Goal: Complete application form: Complete application form

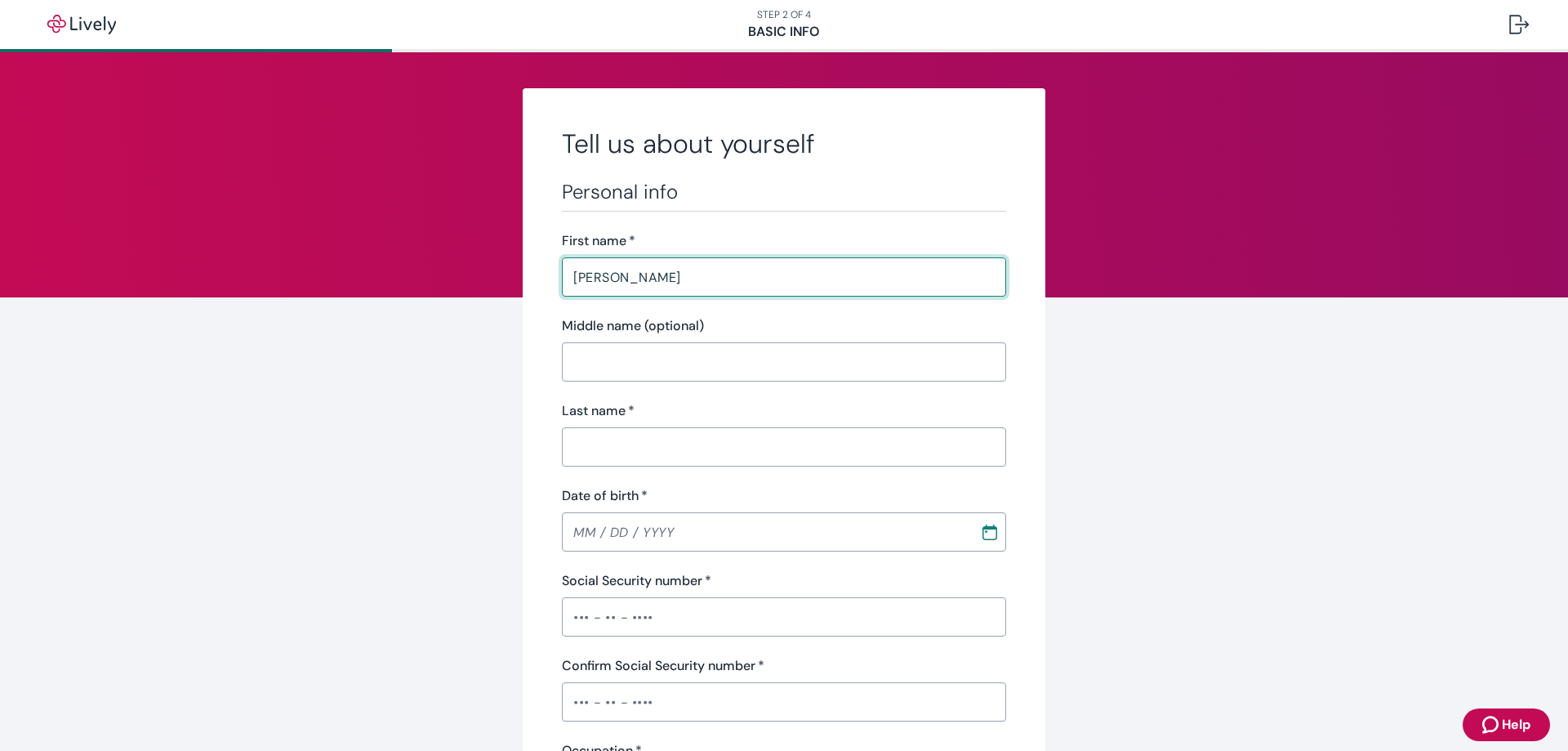
type input "[PERSON_NAME]"
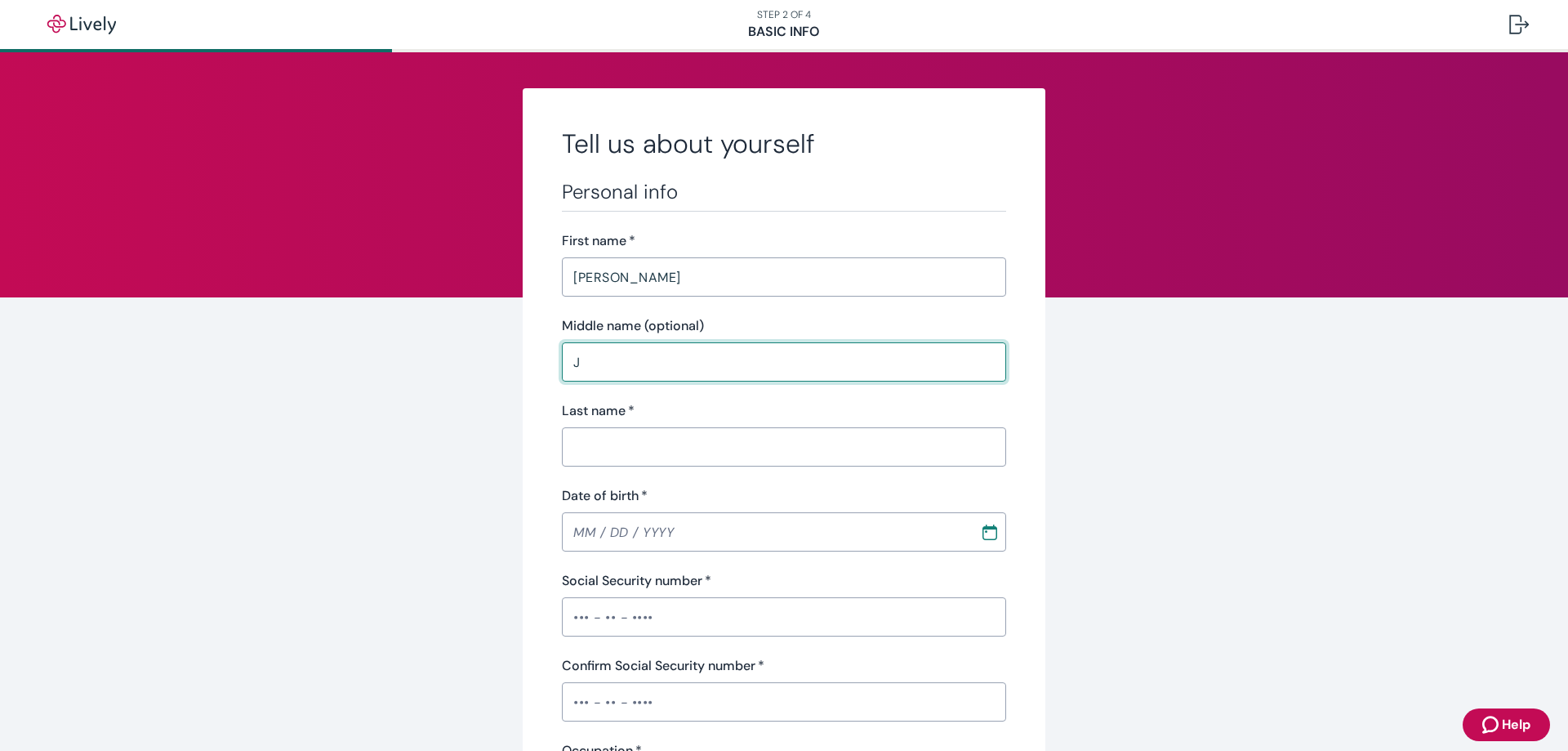
type input "J"
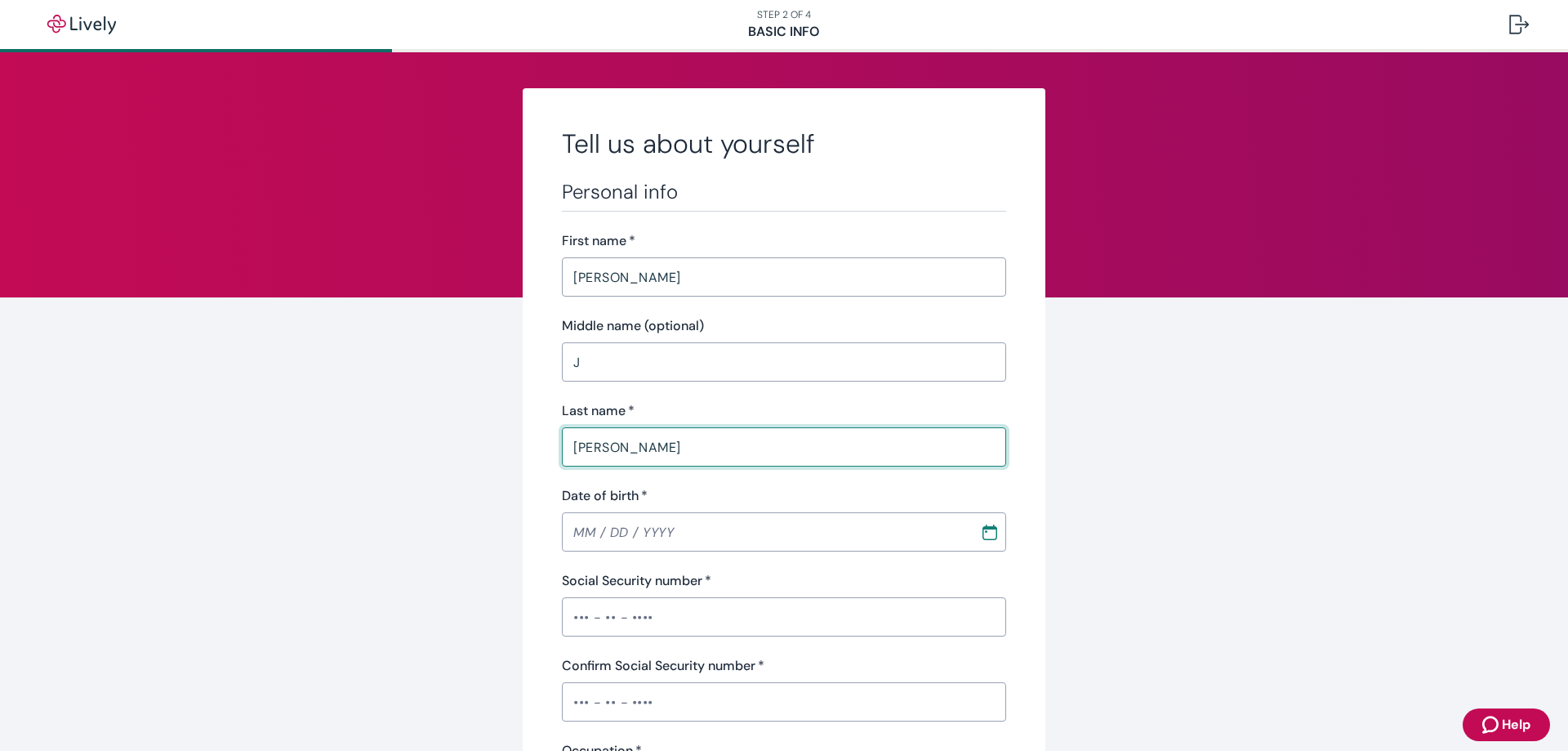
type input "[PERSON_NAME]"
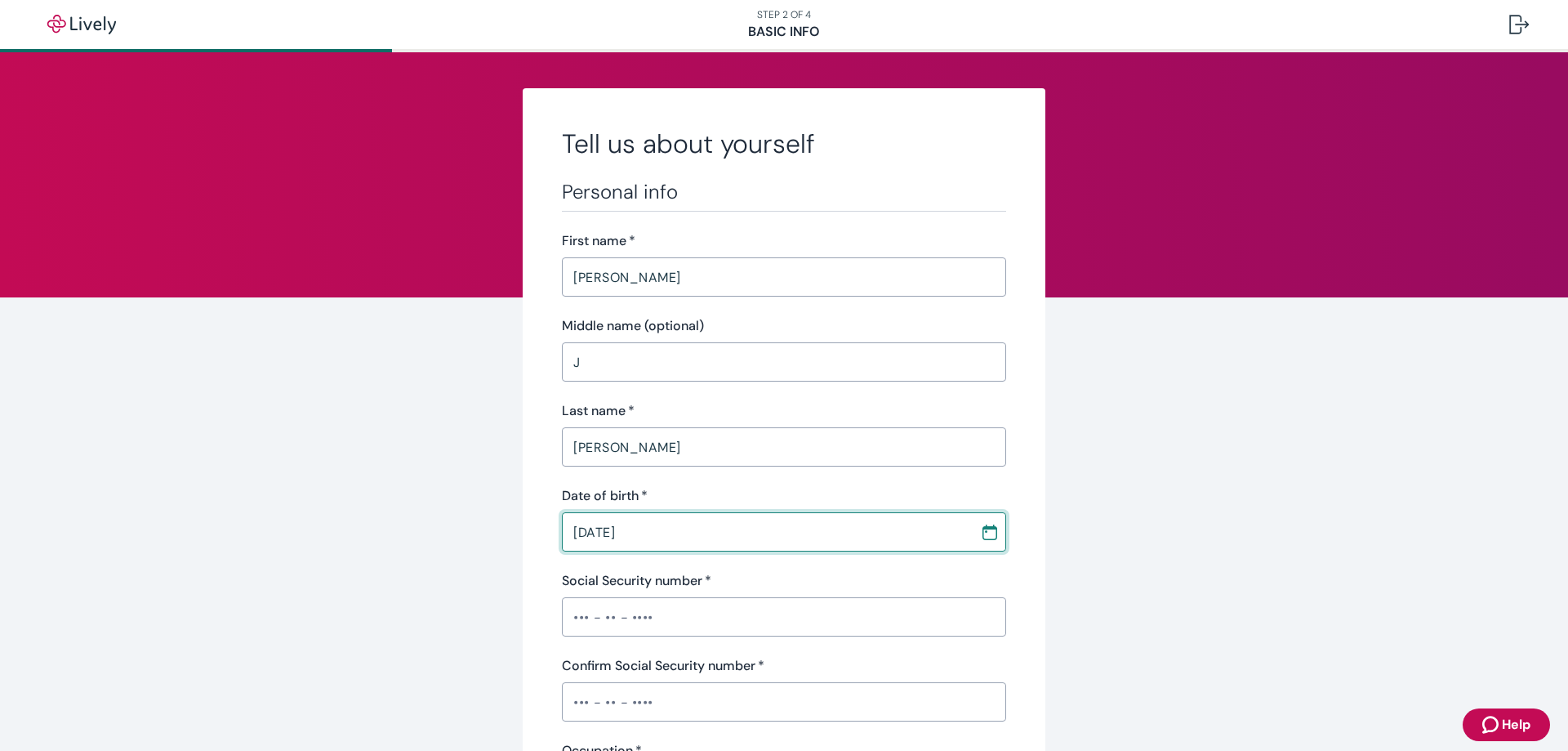
type input "[DATE]"
click at [564, 619] on input "Social Security number   *" at bounding box center [783, 617] width 444 height 33
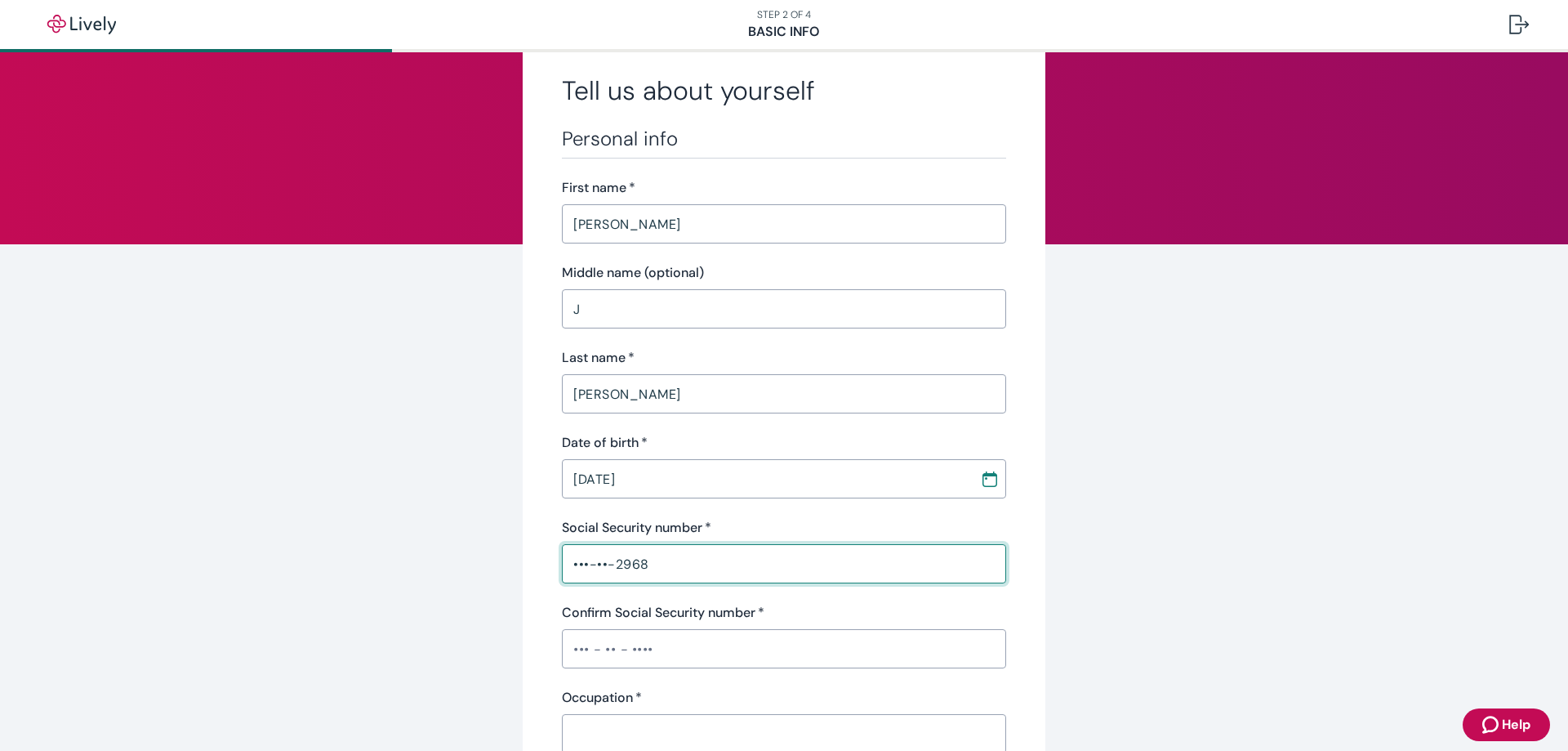
scroll to position [82, 0]
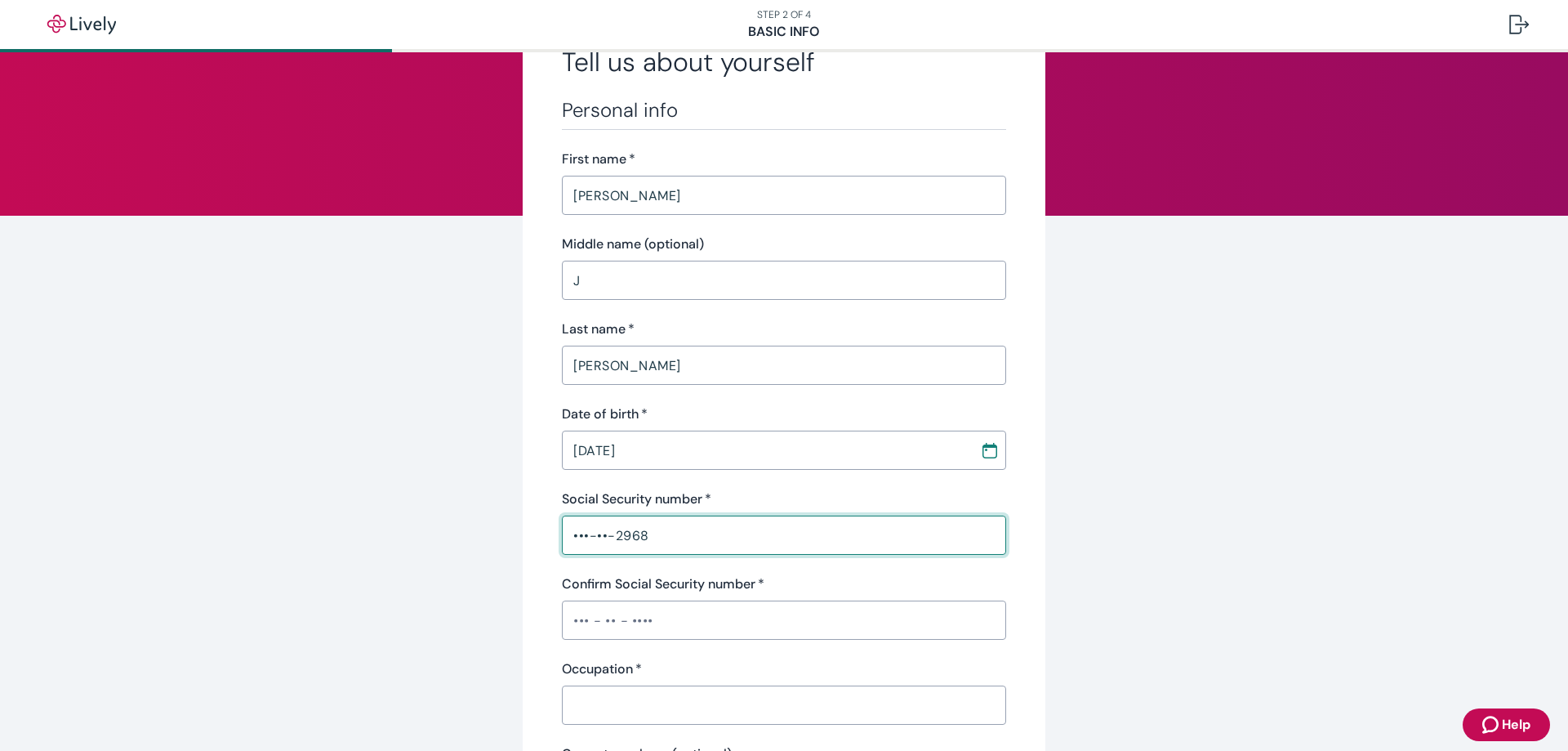
type input "•••-••-2968"
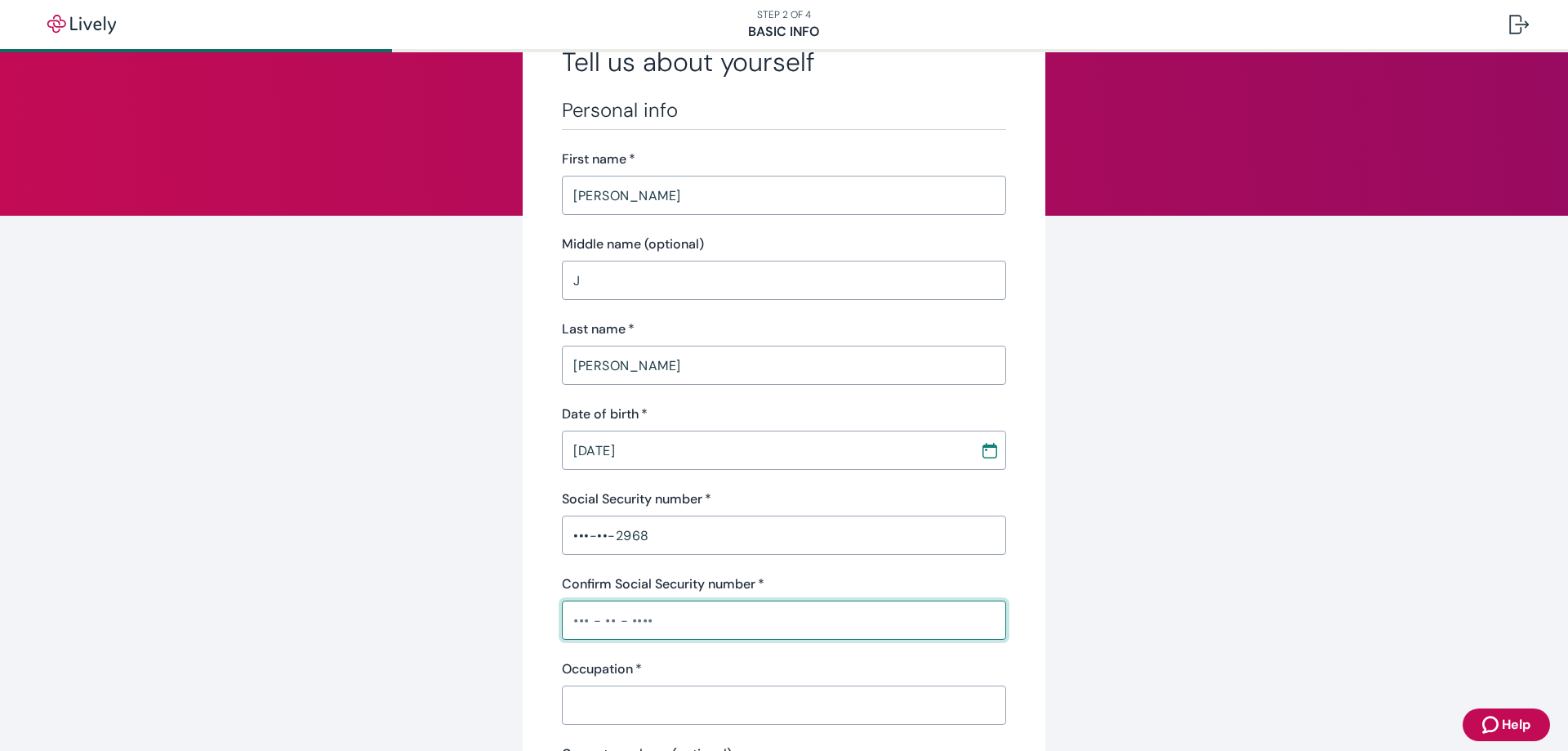
click at [585, 623] on input "Confirm Social Security number   *" at bounding box center [783, 620] width 444 height 33
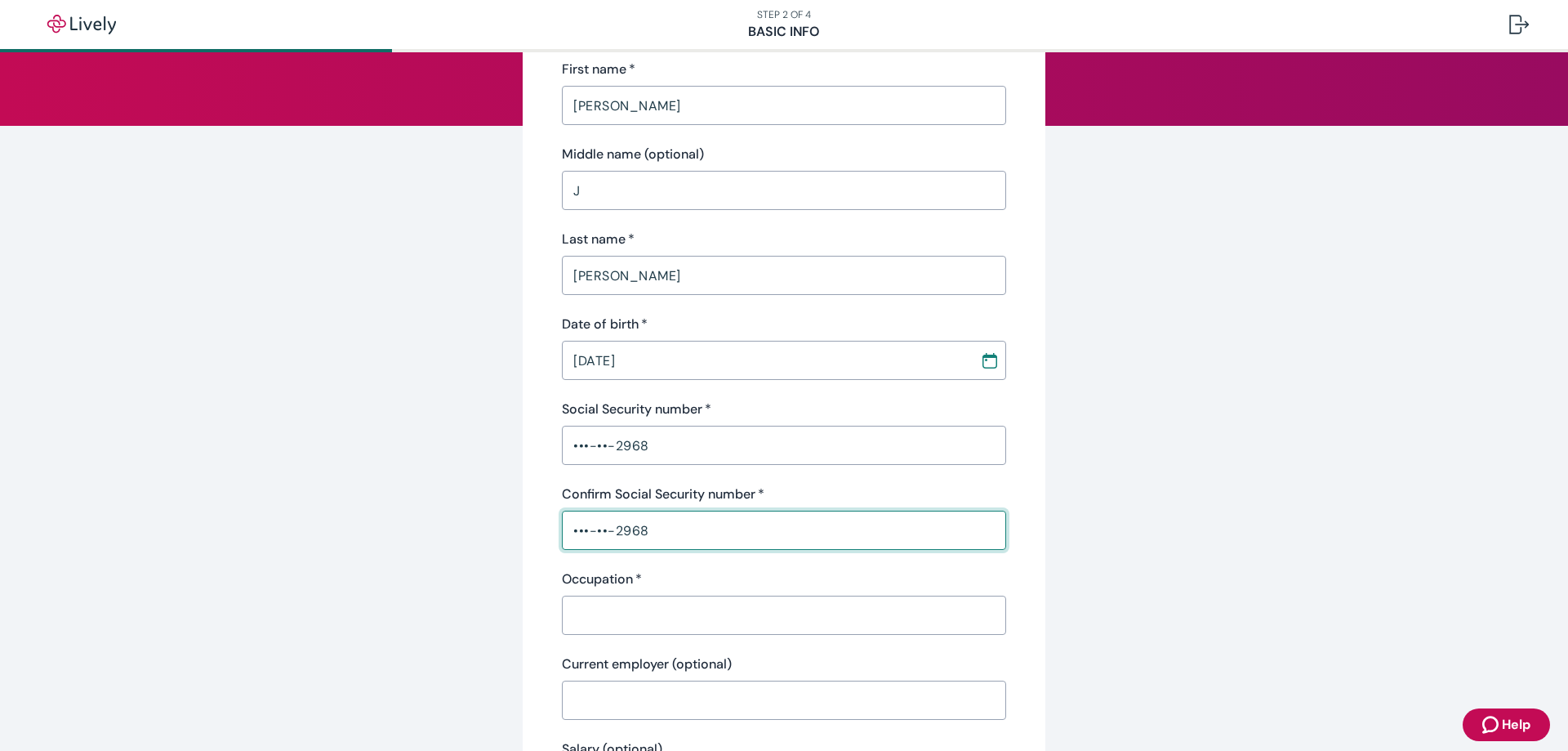
scroll to position [327, 0]
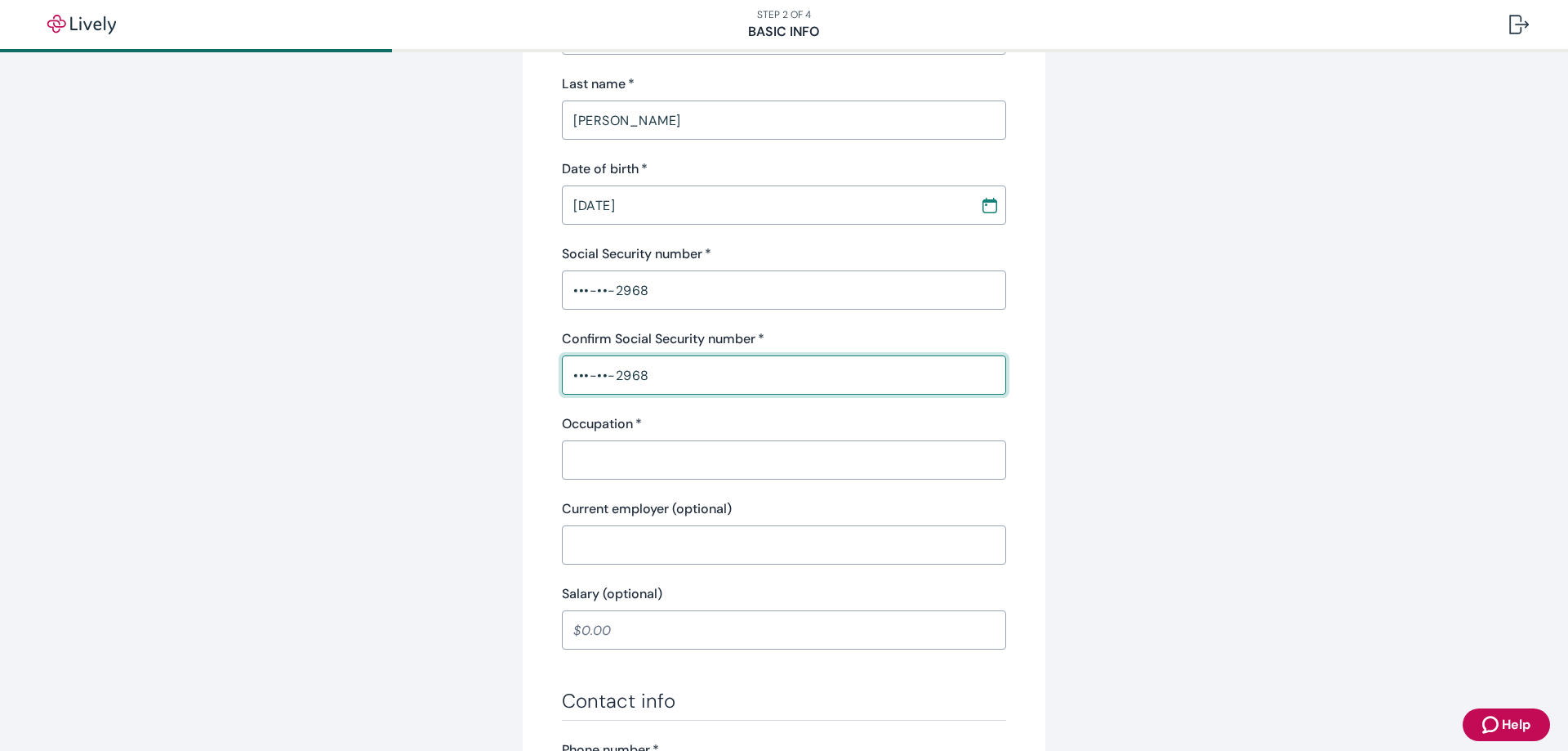
type input "•••-••-2968"
click at [585, 456] on input "Occupation   *" at bounding box center [783, 460] width 444 height 33
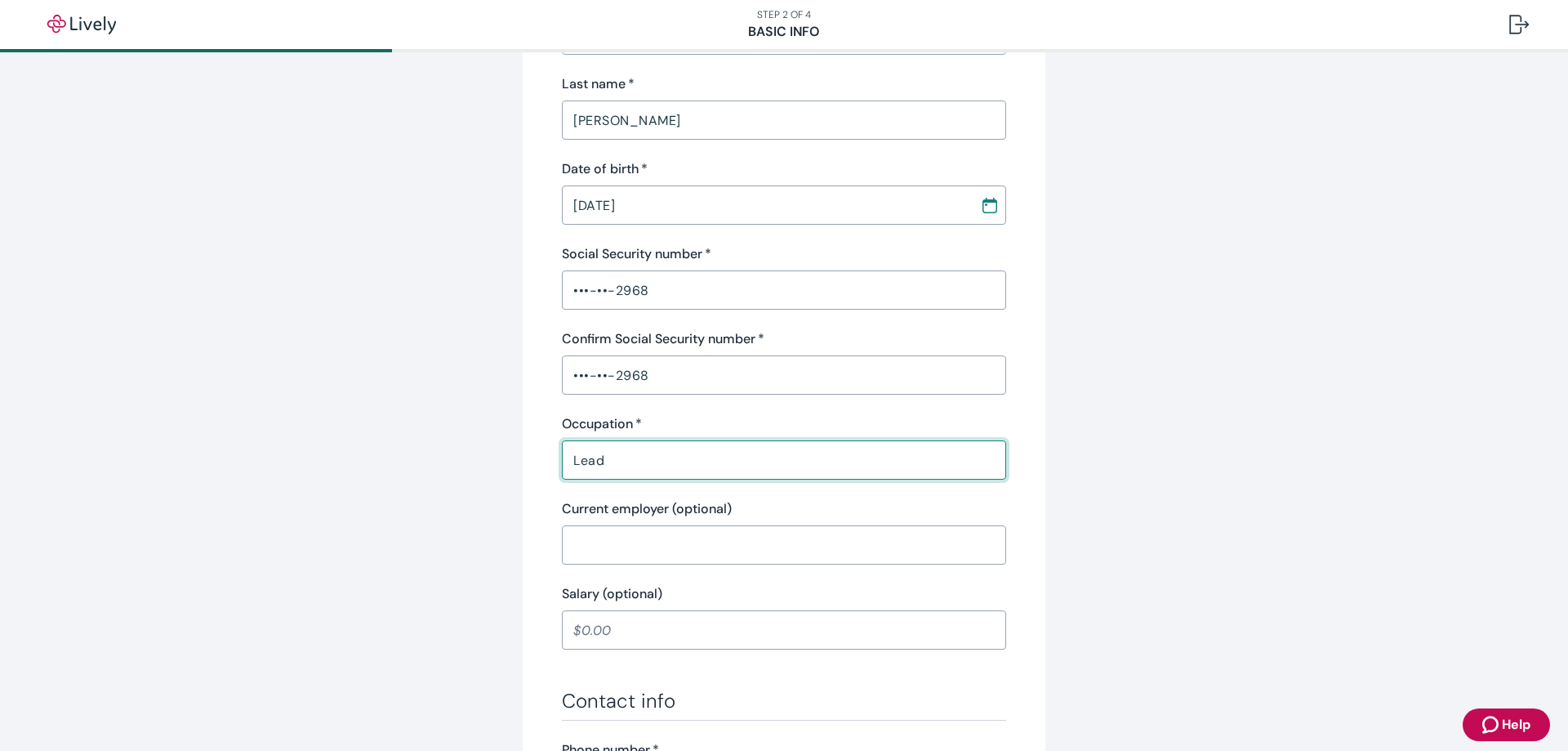
type input "Lead"
click at [579, 552] on input "Current employer (optional)" at bounding box center [783, 545] width 444 height 33
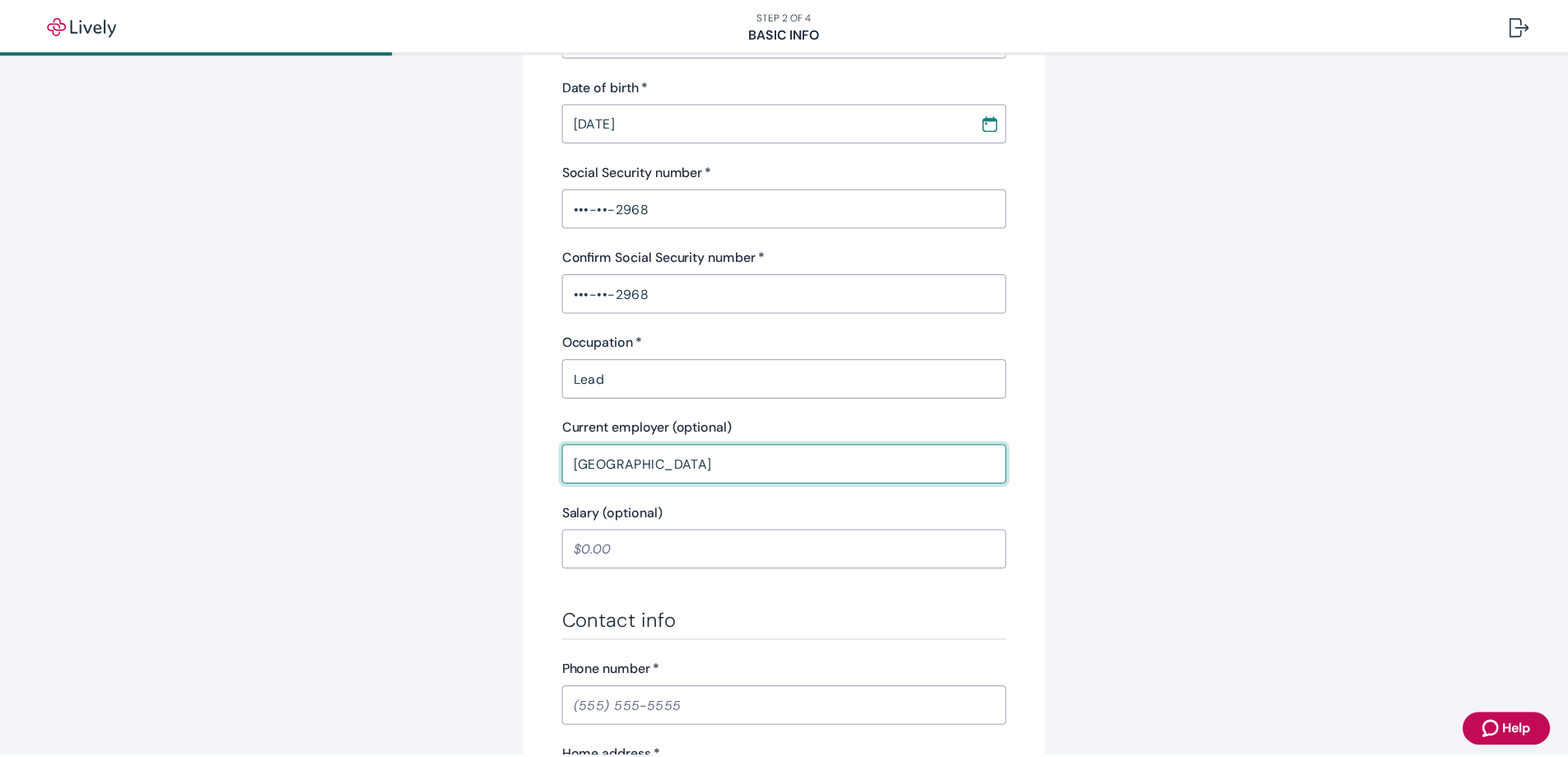
scroll to position [494, 0]
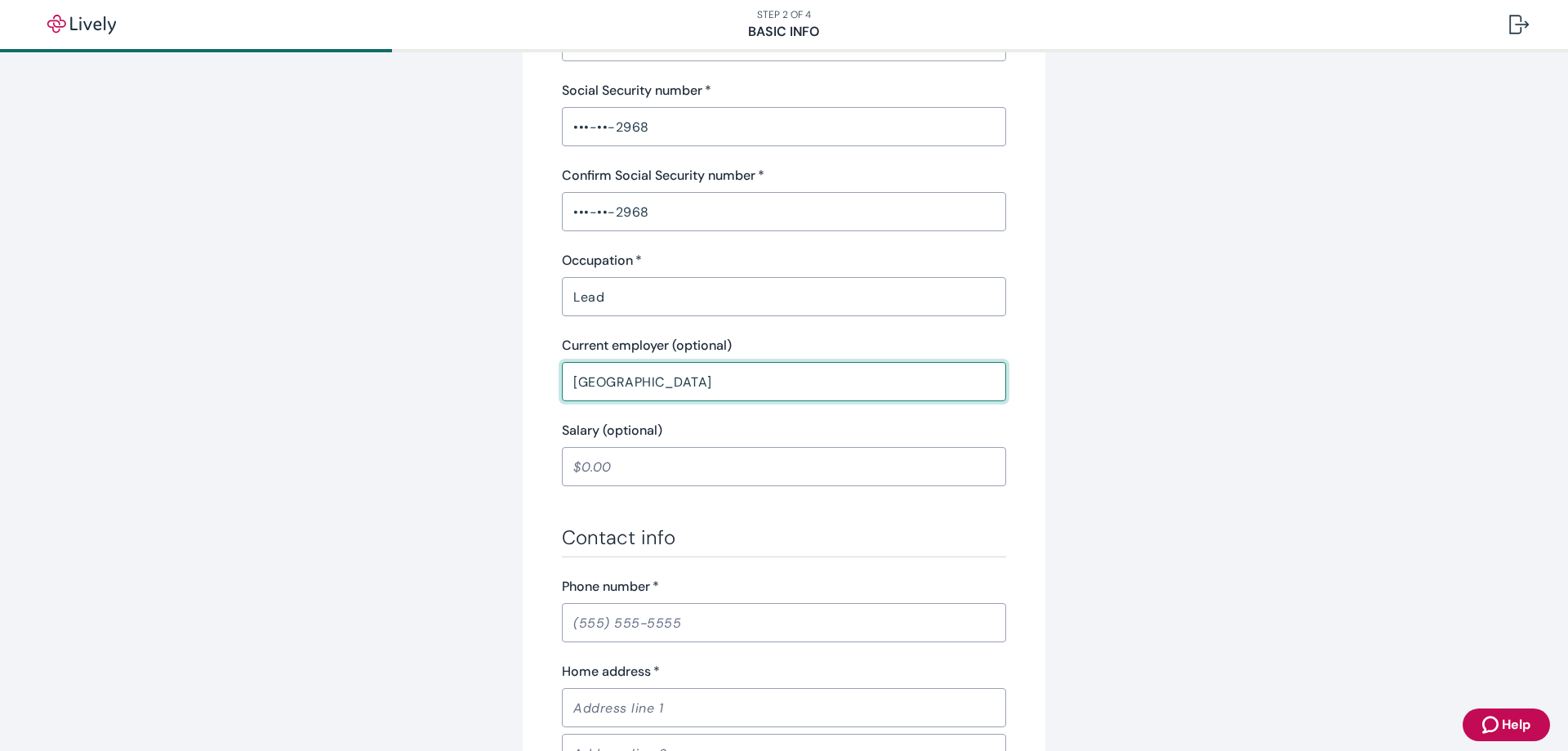
type input "[GEOGRAPHIC_DATA]"
click at [585, 622] on input "Phone number   *" at bounding box center [783, 623] width 444 height 33
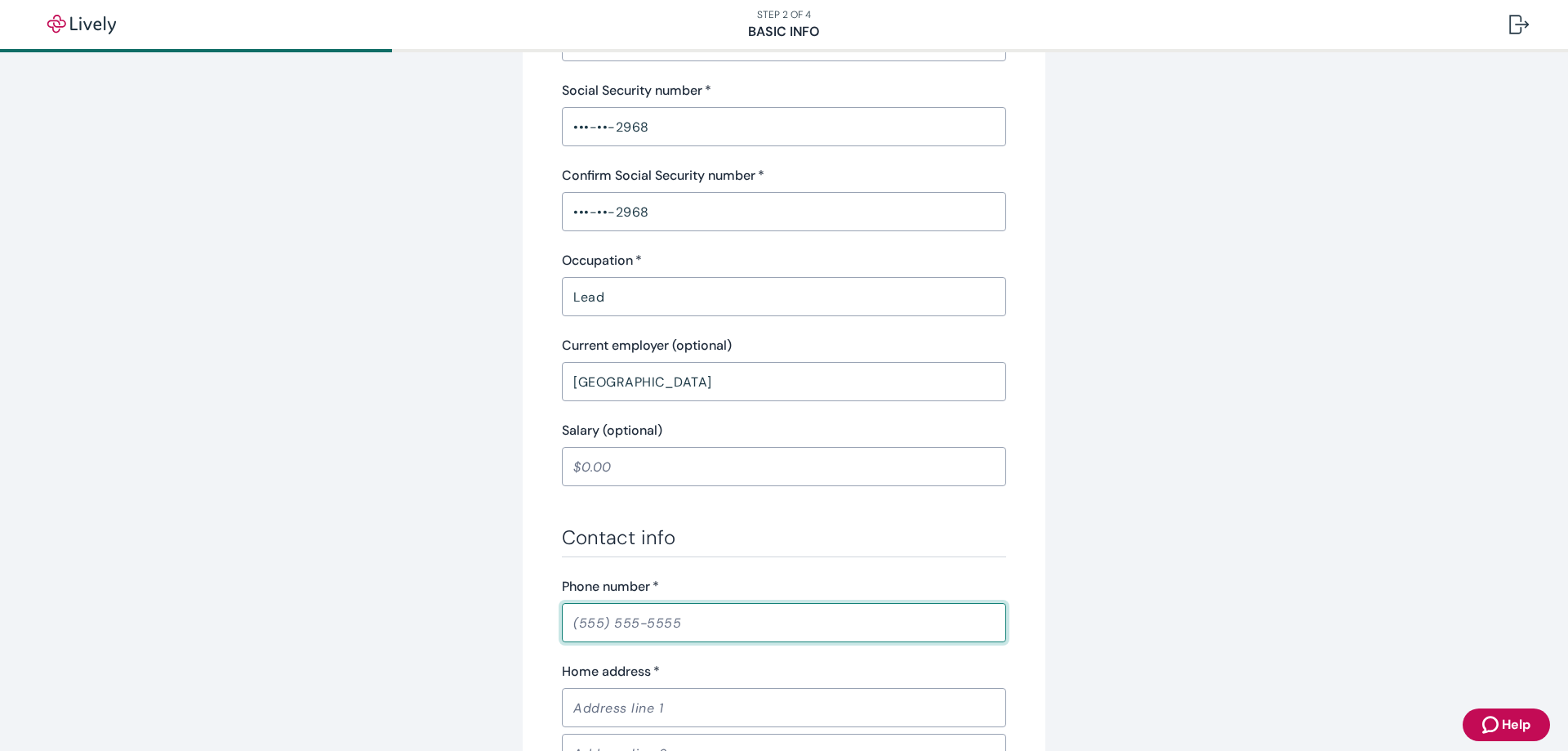
type input "[PHONE_NUMBER]"
type input "[STREET_ADDRESS]"
type input "A"
type input "[PERSON_NAME]"
type input "[US_STATE]"
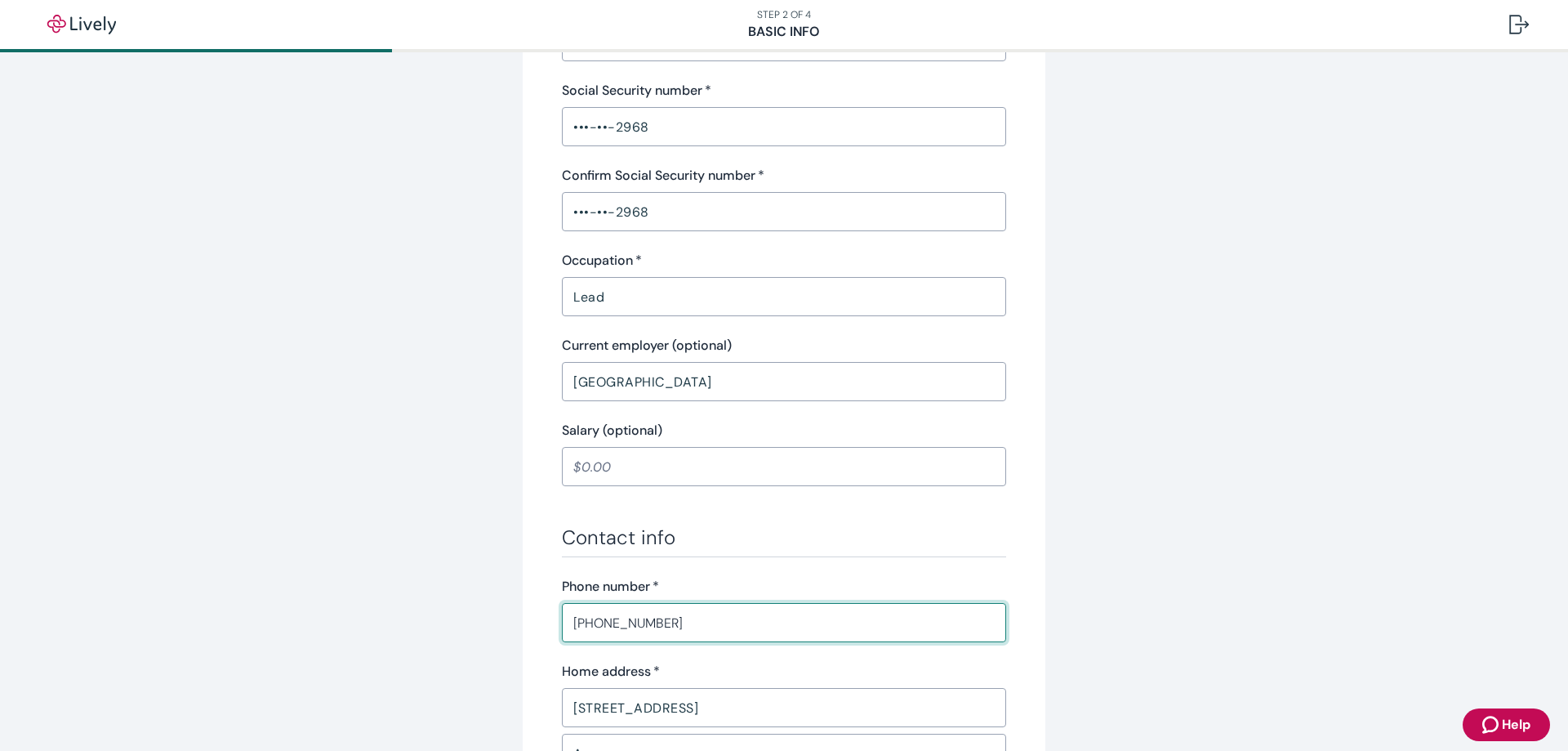
type input "78644"
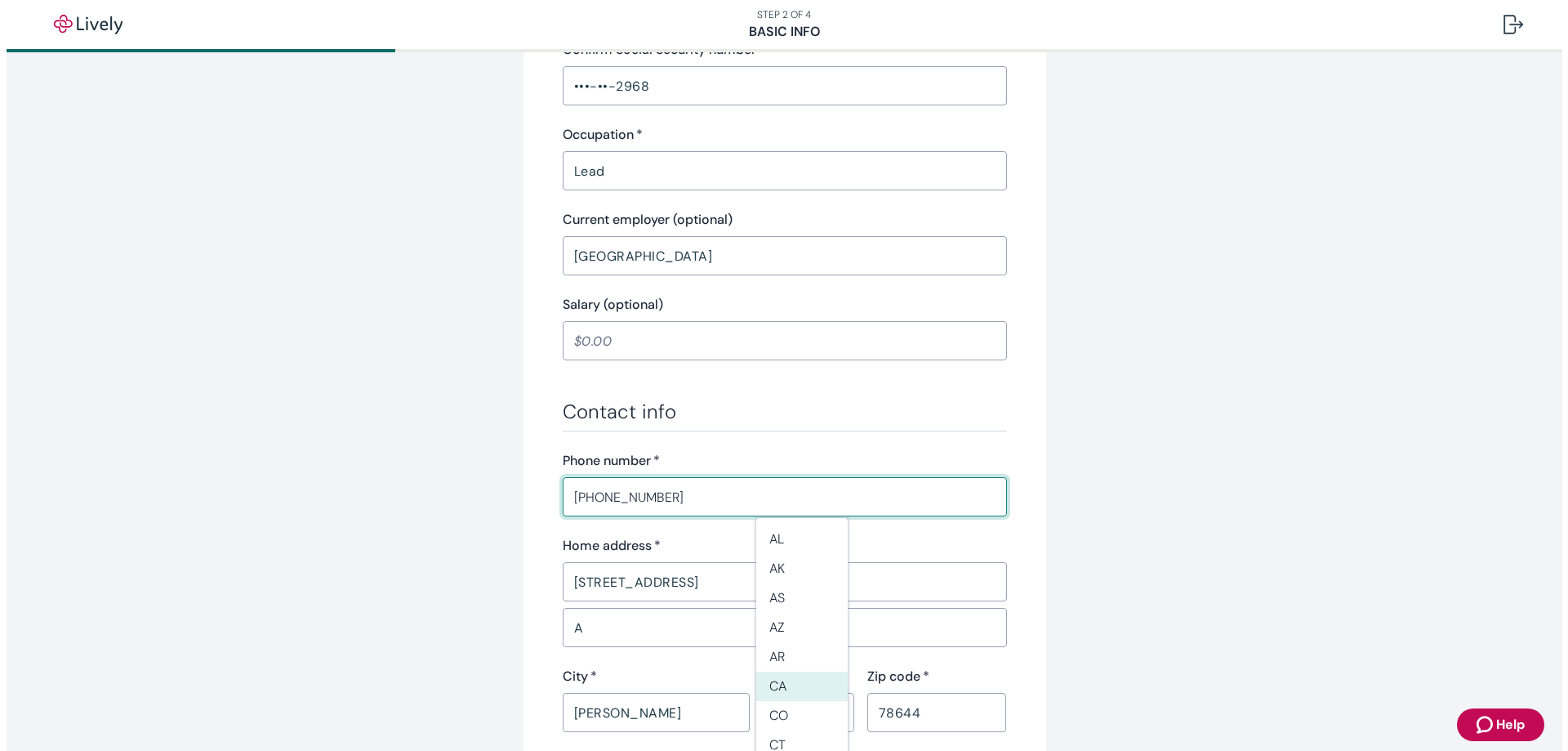
scroll to position [735, 0]
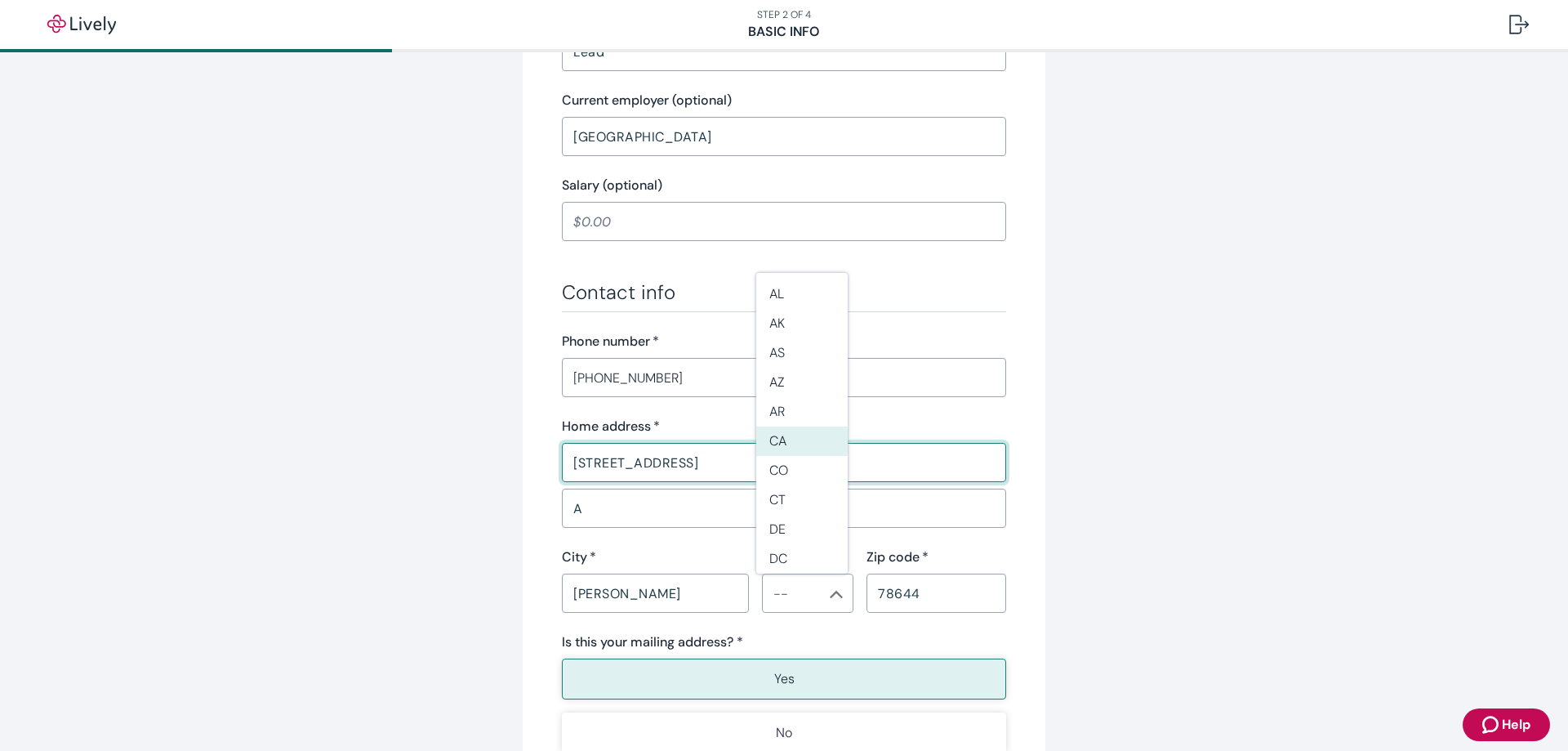
drag, startPoint x: 698, startPoint y: 464, endPoint x: 466, endPoint y: 459, distance: 232.1
click at [466, 459] on div "Tell us about yourself Personal info First name   * [PERSON_NAME] ​ Middle name…" at bounding box center [784, 115] width 784 height 1524
type input "[STREET_ADDRESS]"
type input "[GEOGRAPHIC_DATA]"
click at [943, 394] on div "[PHONE_NUMBER] ​" at bounding box center [783, 377] width 444 height 39
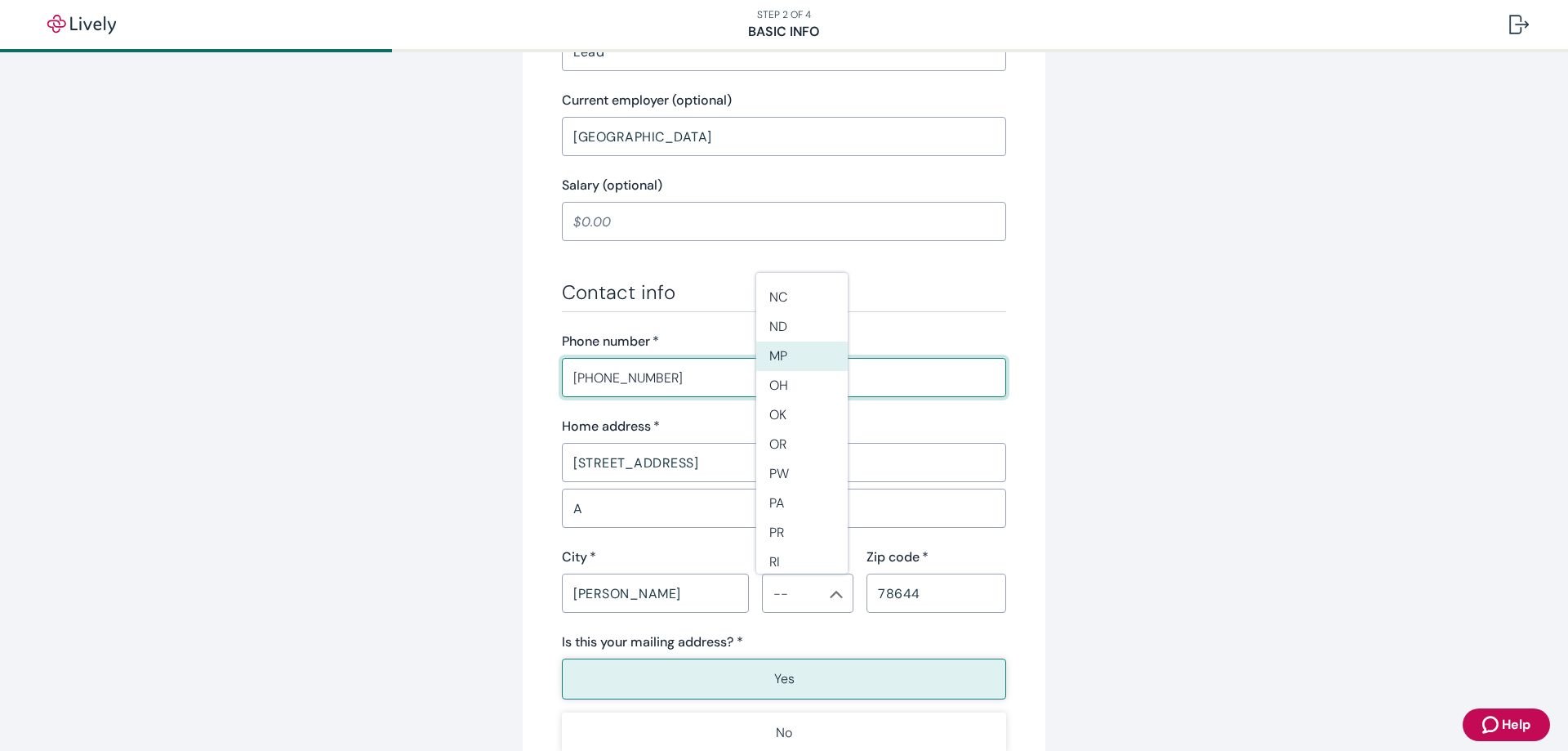
scroll to position [1225, 0]
click at [772, 535] on li "[GEOGRAPHIC_DATA]" at bounding box center [801, 539] width 92 height 30
type input "[GEOGRAPHIC_DATA]"
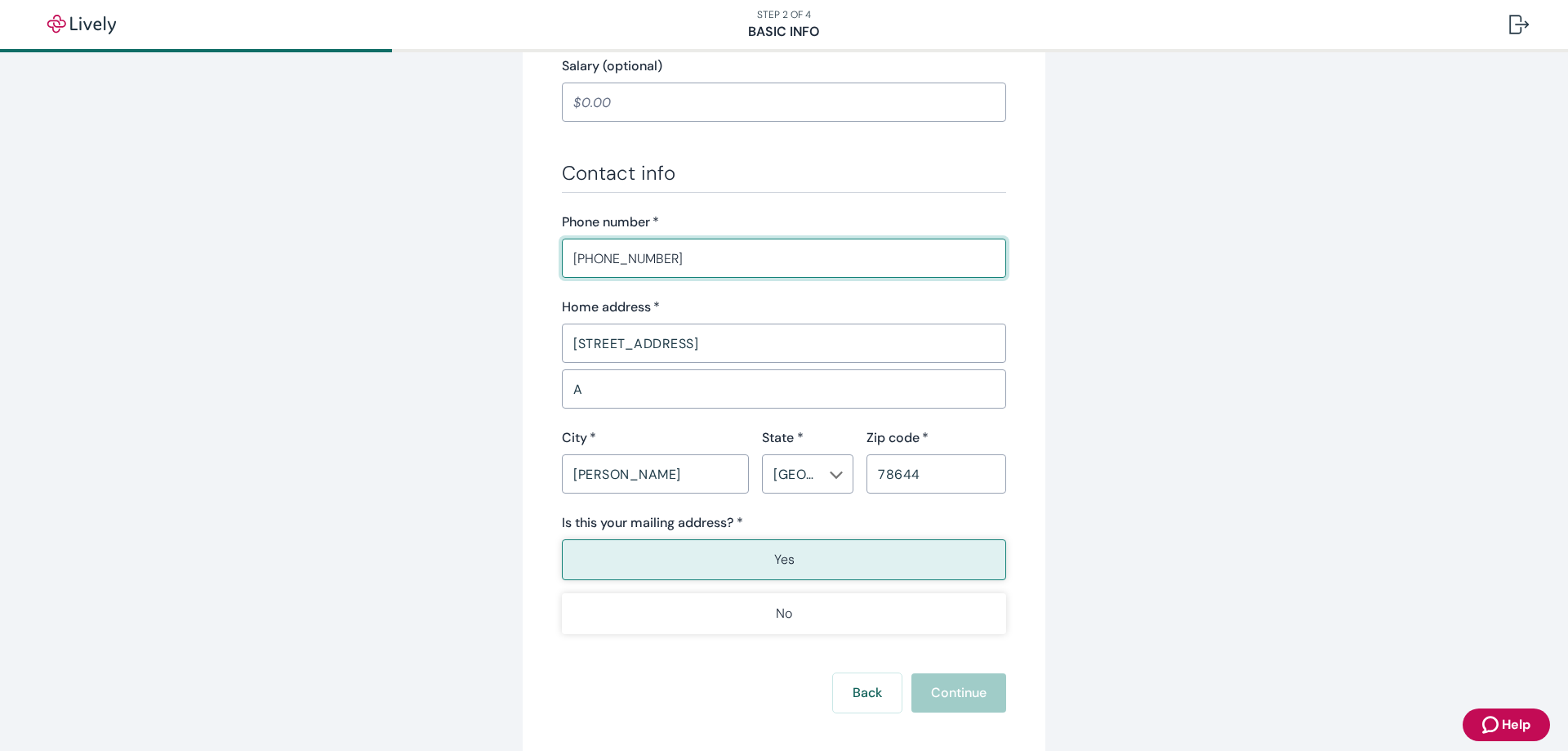
scroll to position [940, 0]
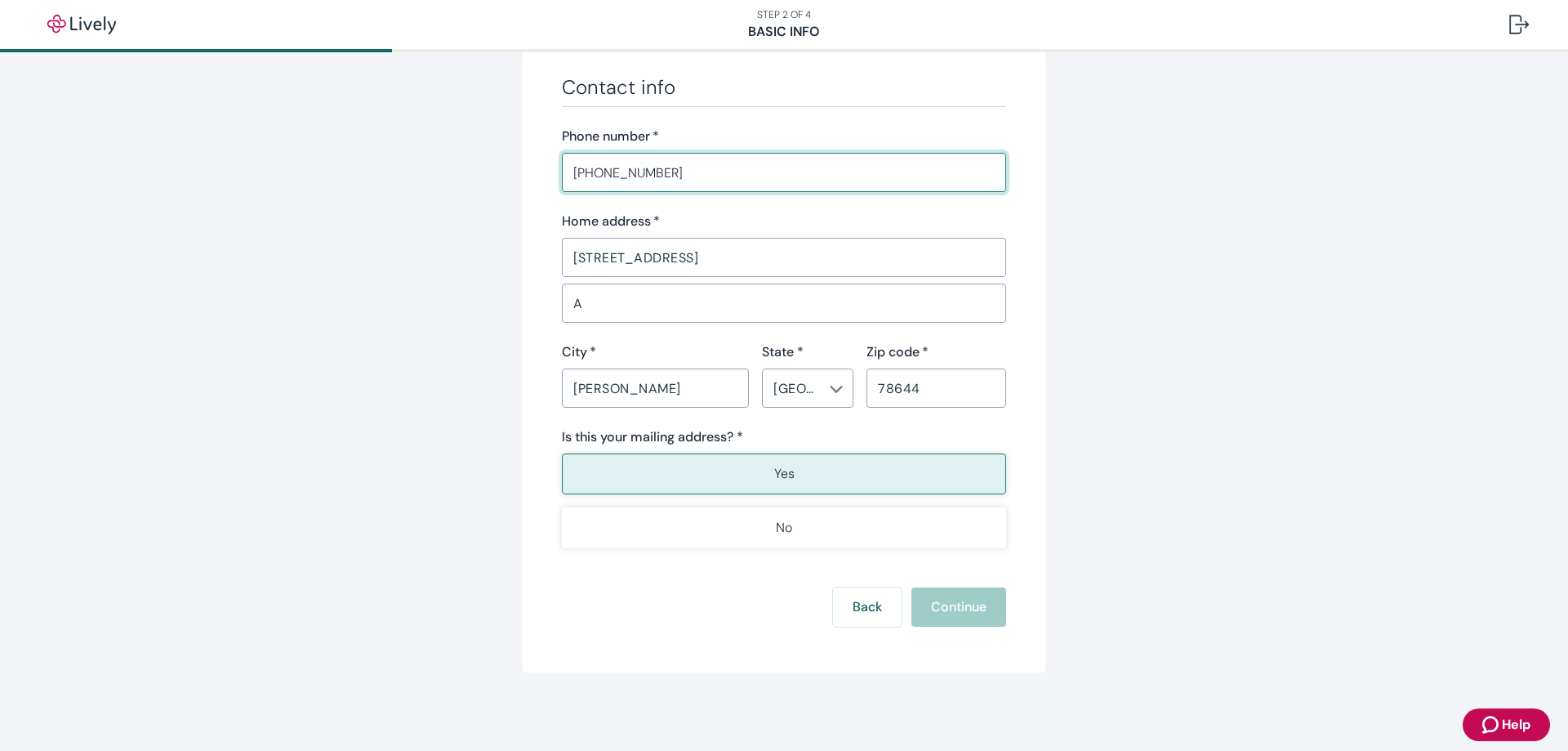
click at [611, 464] on button "Yes" at bounding box center [783, 473] width 444 height 41
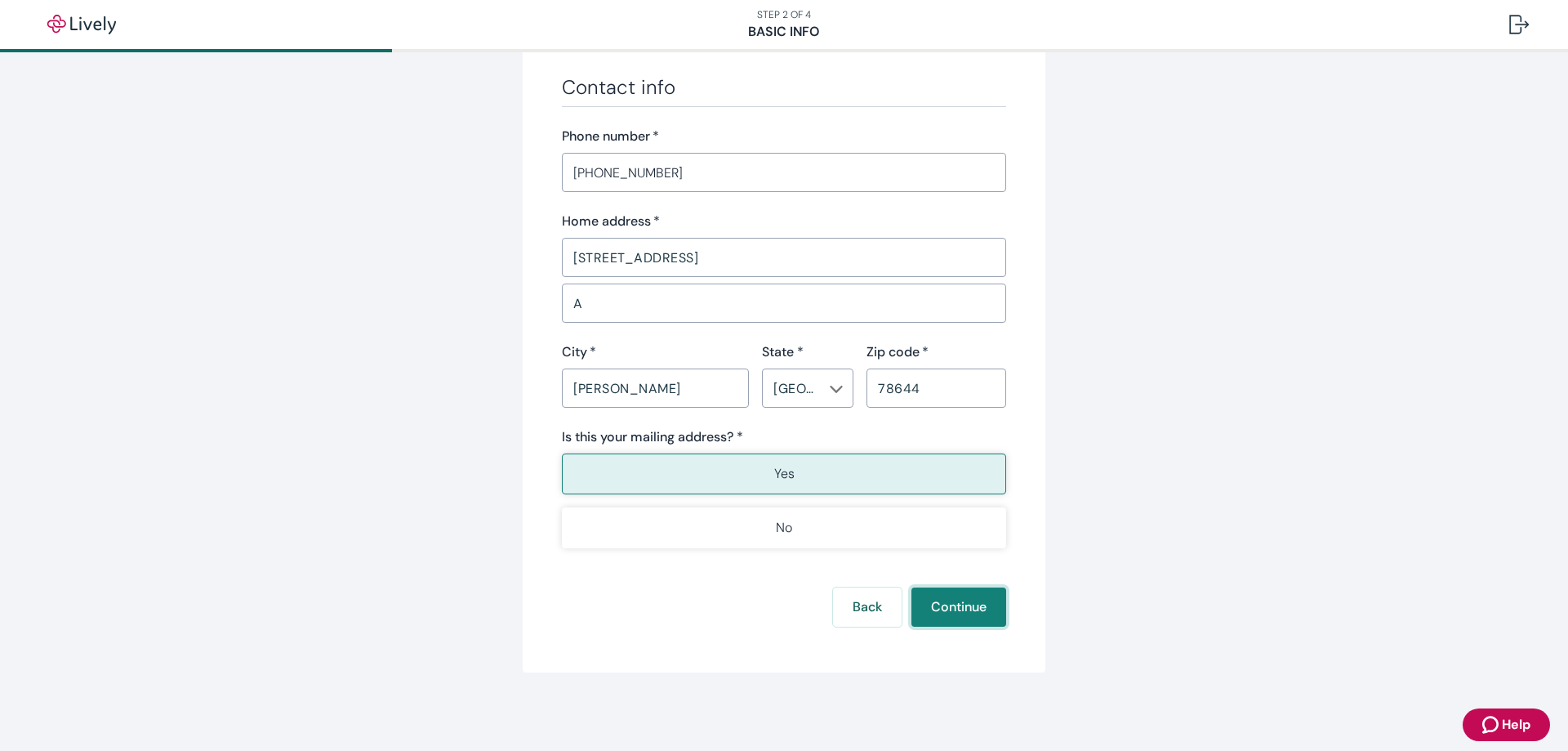
click at [947, 606] on button "Continue" at bounding box center [958, 606] width 95 height 39
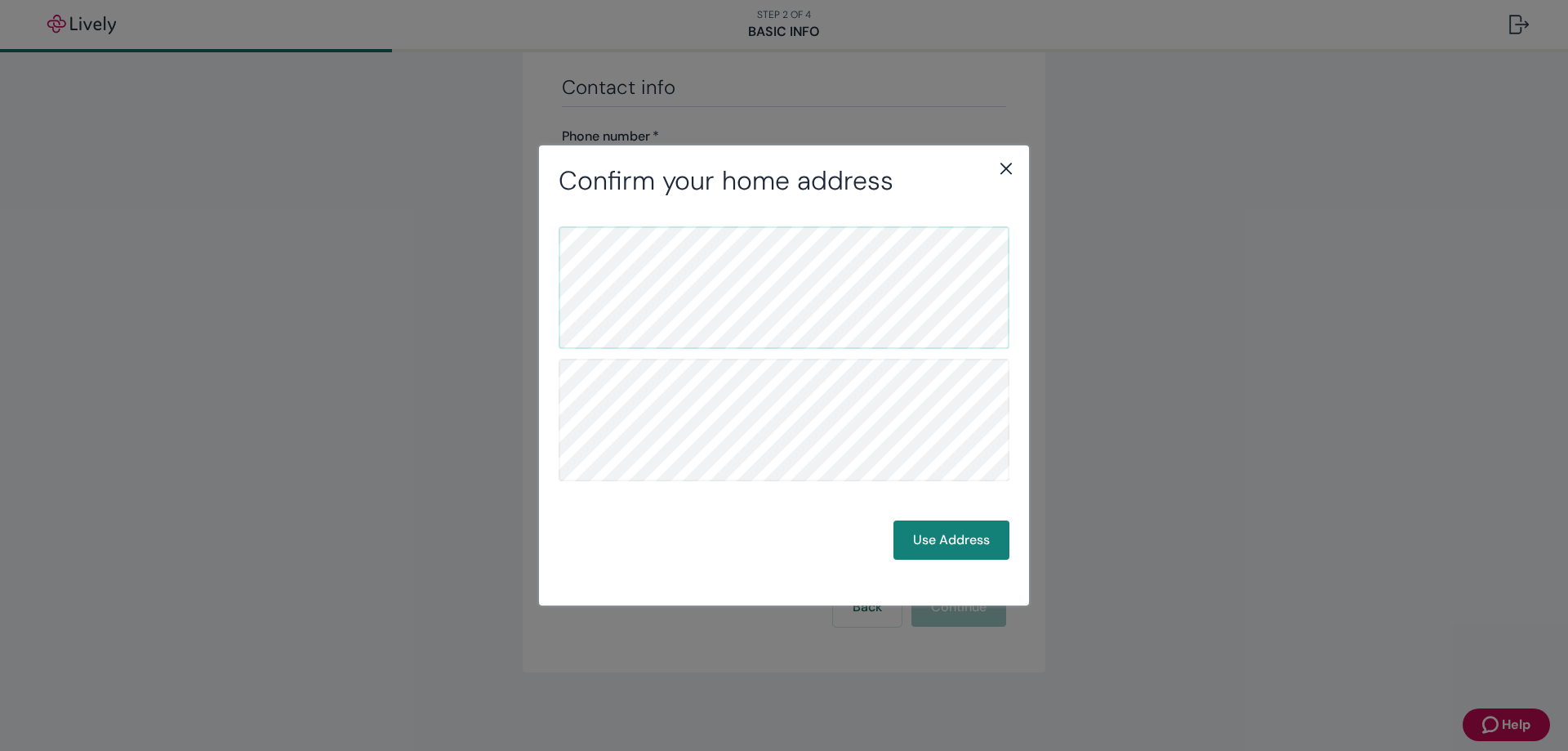
click at [1005, 168] on icon "close" at bounding box center [1006, 169] width 20 height 20
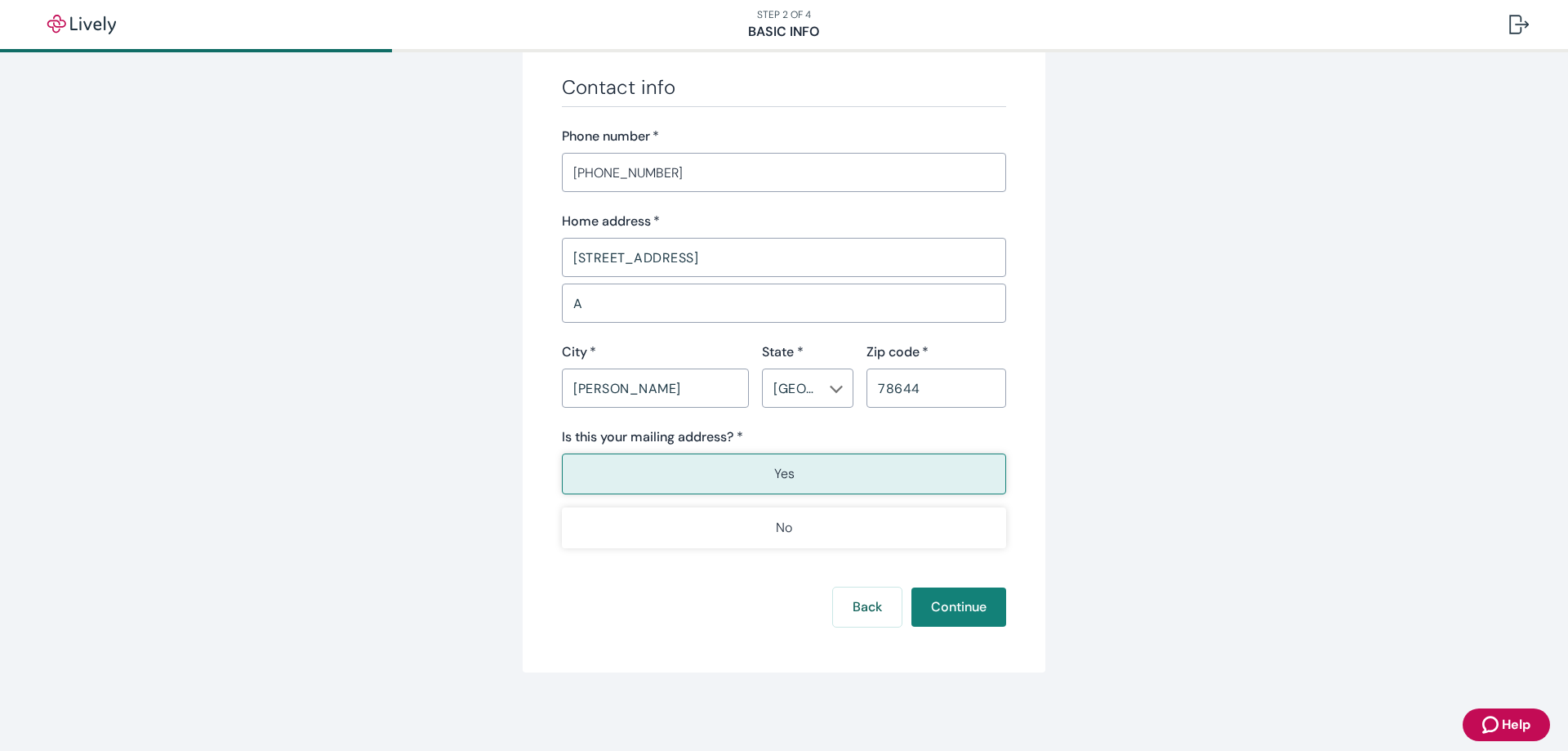
click at [630, 309] on input "A" at bounding box center [783, 304] width 444 height 33
click at [968, 615] on button "Continue" at bounding box center [958, 606] width 95 height 39
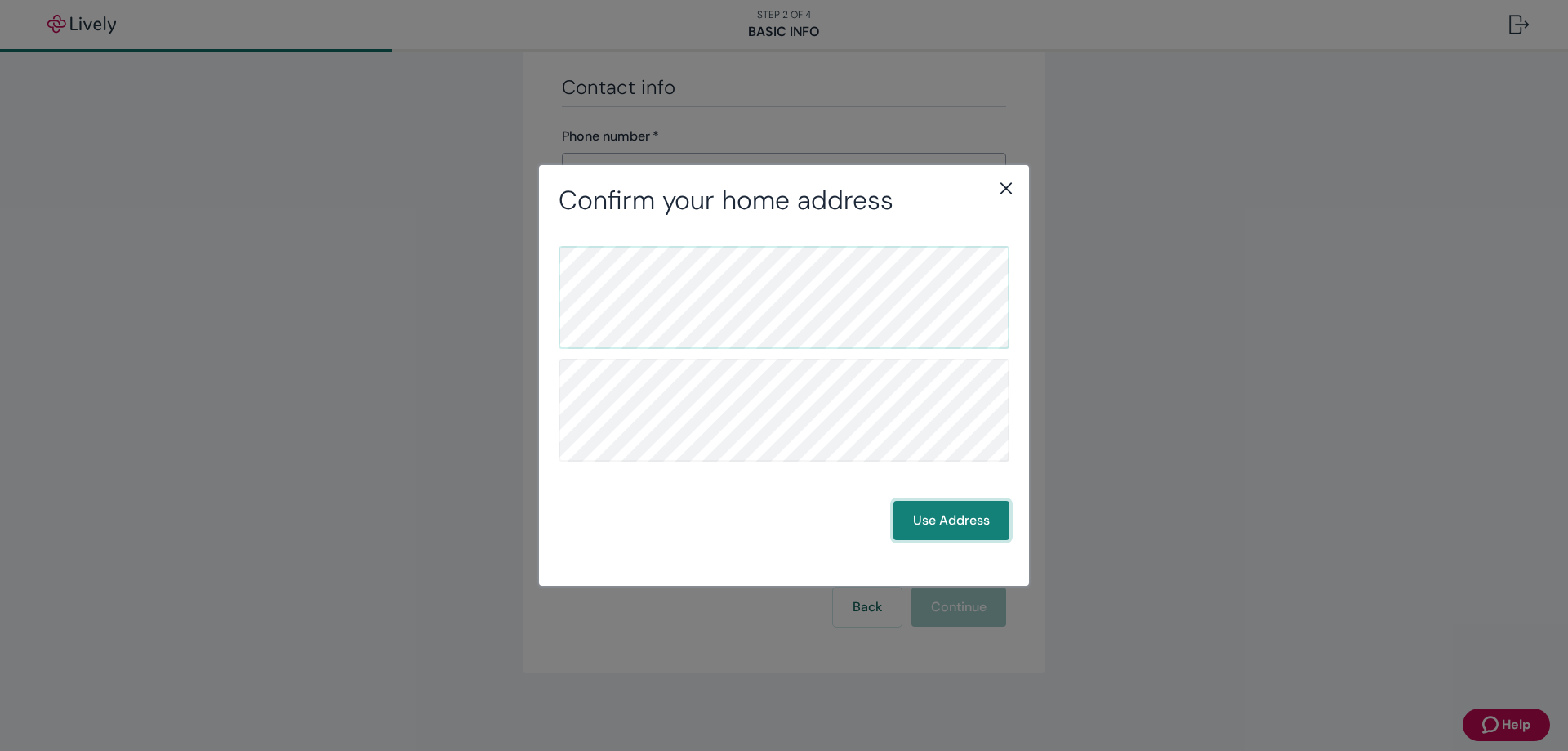
click at [935, 530] on button "Use Address" at bounding box center [951, 519] width 116 height 39
click at [937, 517] on button "Use Address" at bounding box center [951, 519] width 116 height 39
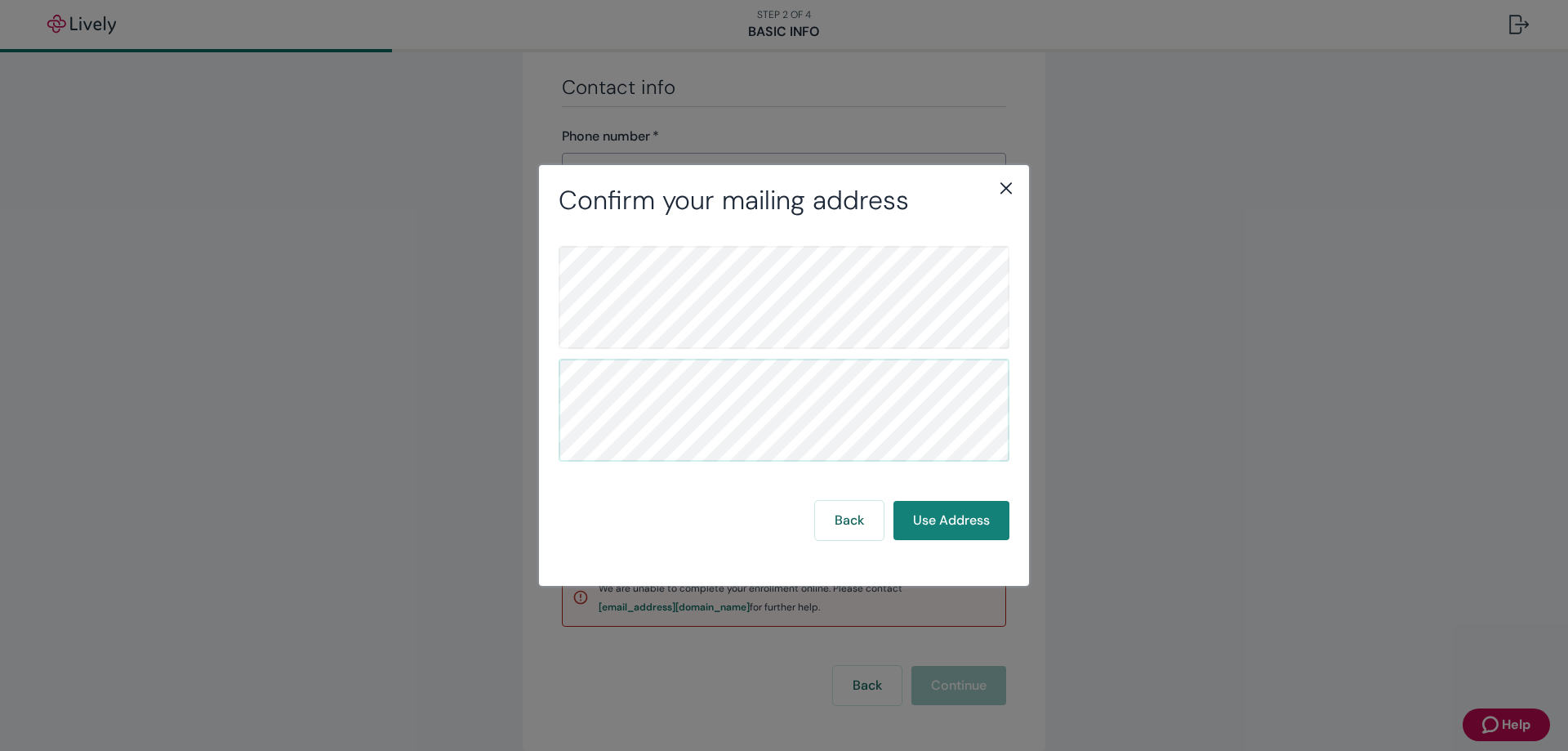
click at [1003, 183] on icon "close" at bounding box center [1006, 188] width 20 height 20
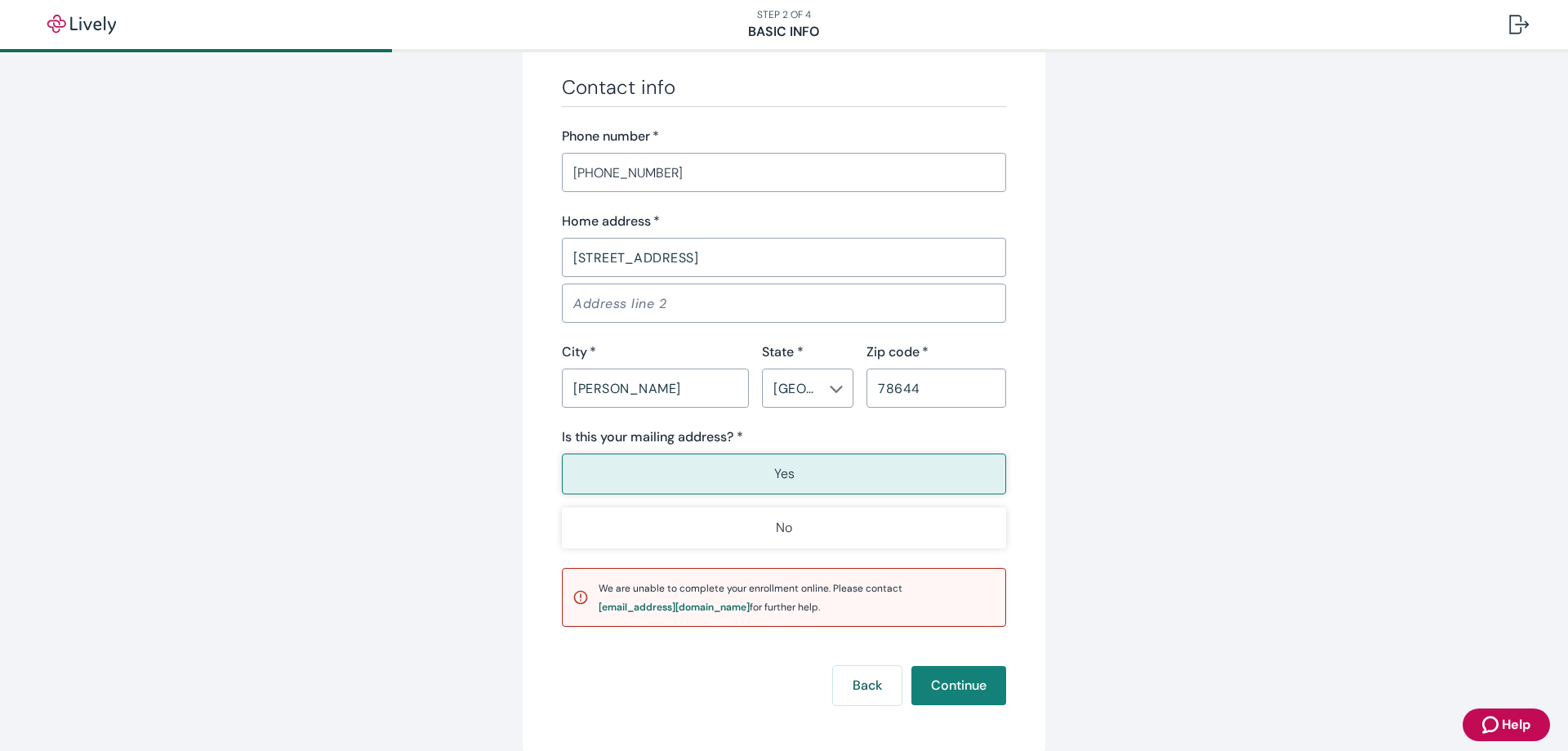
click at [679, 596] on div "We are unable to complete your enrollment online. Please contact [EMAIL_ADDRESS…" at bounding box center [797, 596] width 397 height 37
click at [777, 472] on p "Yes" at bounding box center [784, 474] width 21 height 20
click at [946, 681] on button "Continue" at bounding box center [958, 685] width 95 height 39
click at [946, 681] on div "Back Continue" at bounding box center [783, 685] width 444 height 39
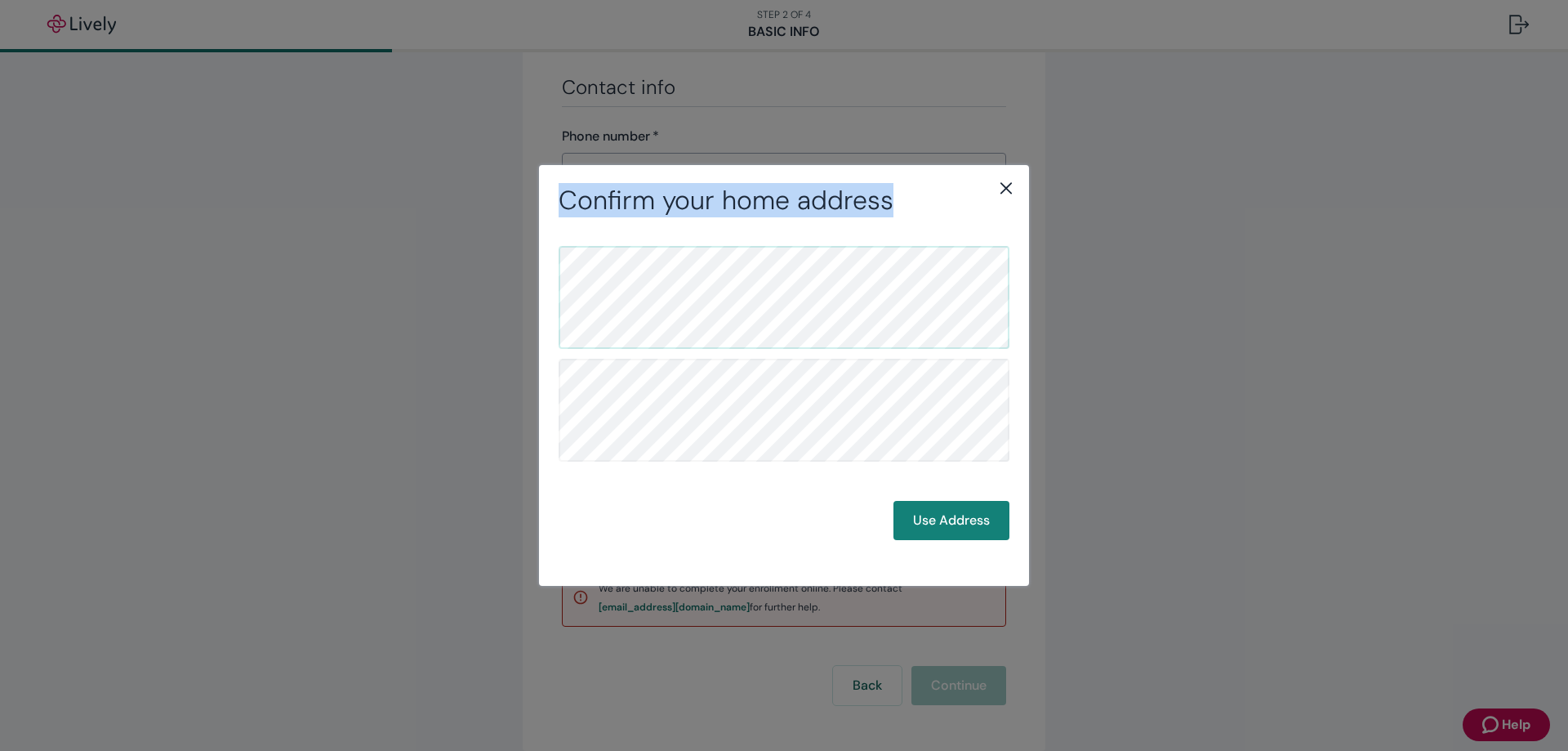
click at [945, 682] on div "Confirm your home address Use Address" at bounding box center [784, 376] width 1568 height 751
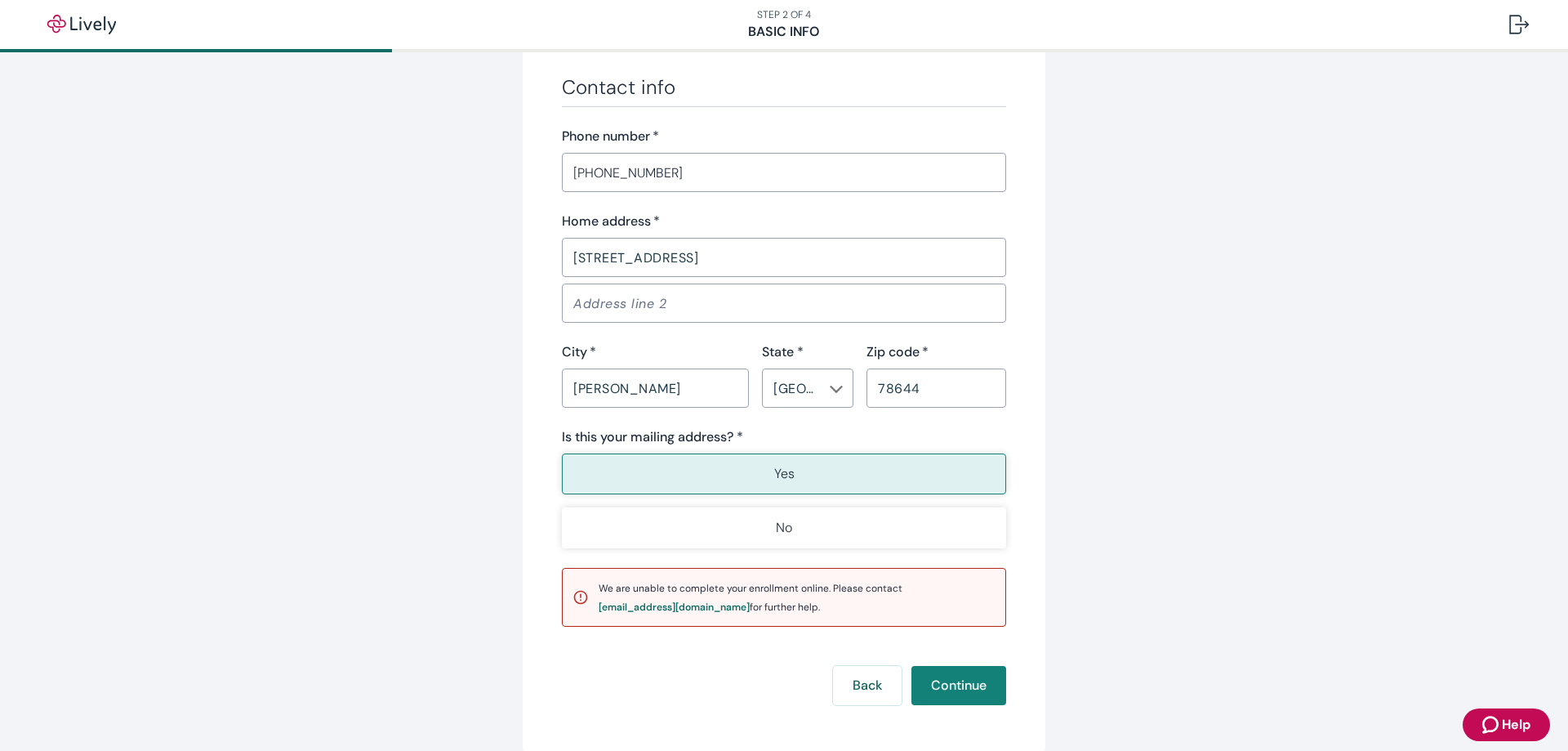
click at [944, 686] on div "Confirm your home address" at bounding box center [784, 376] width 1568 height 751
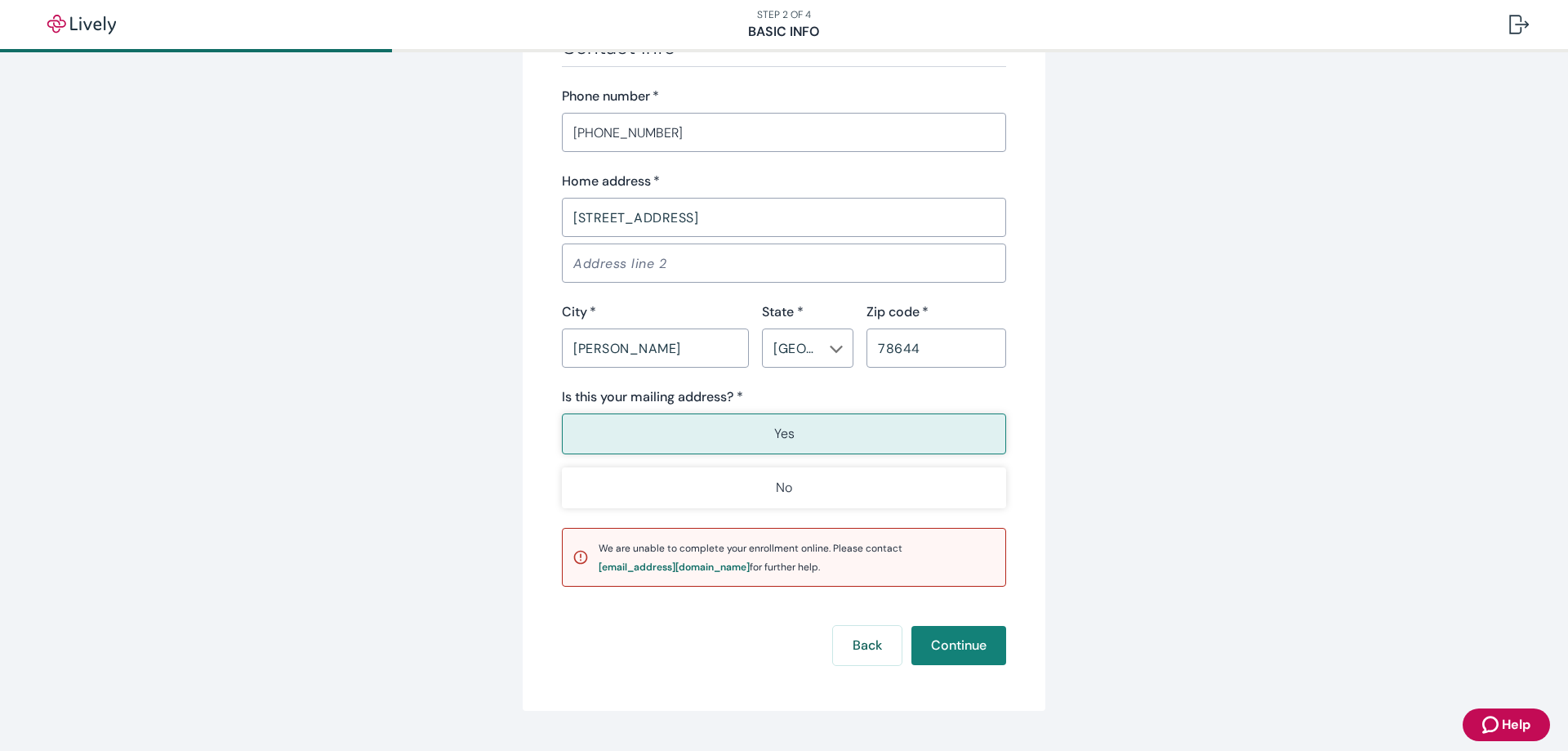
scroll to position [1018, 0]
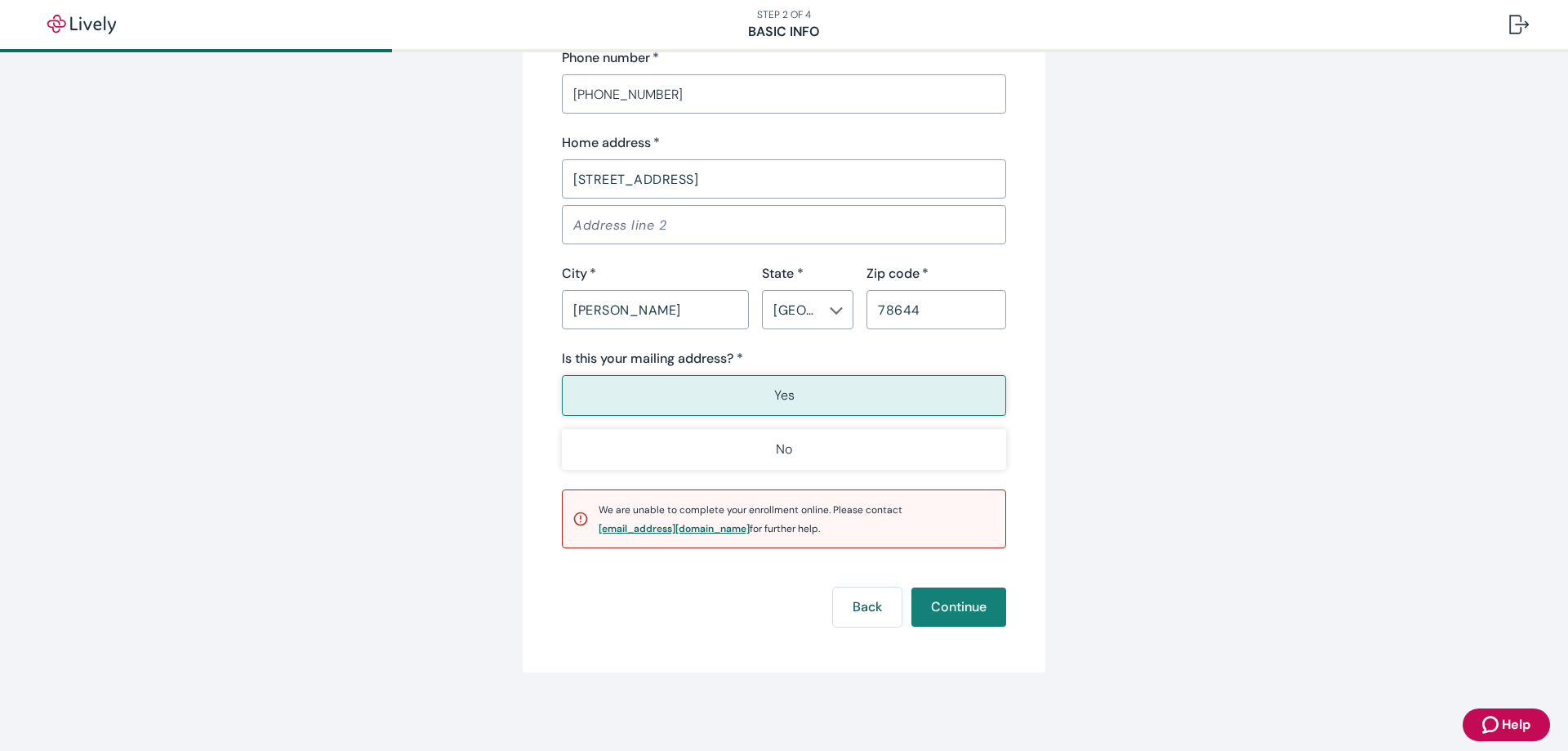
click at [641, 528] on div "[EMAIL_ADDRESS][DOMAIN_NAME]" at bounding box center [674, 529] width 151 height 10
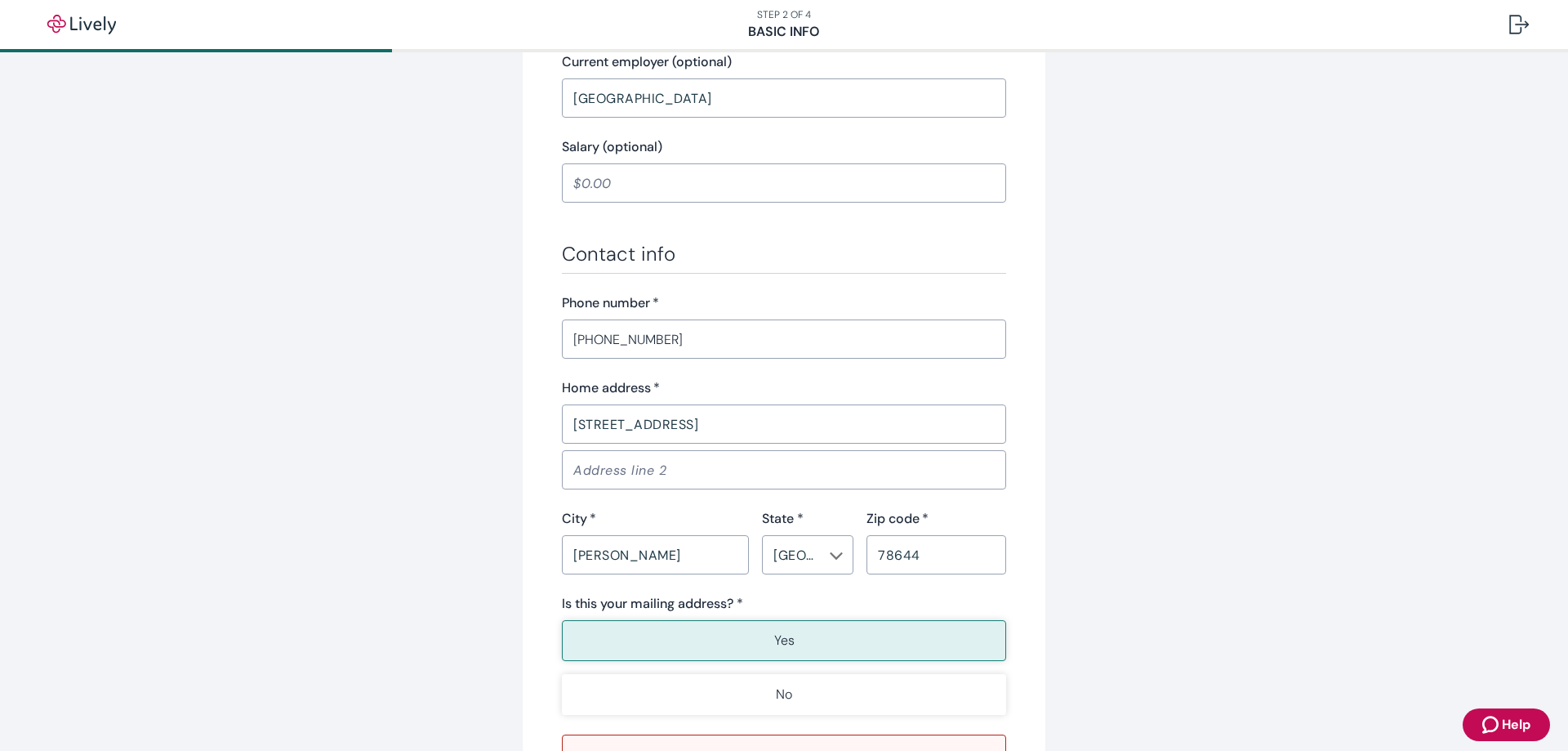
click at [1507, 720] on span "Help" at bounding box center [1516, 725] width 29 height 20
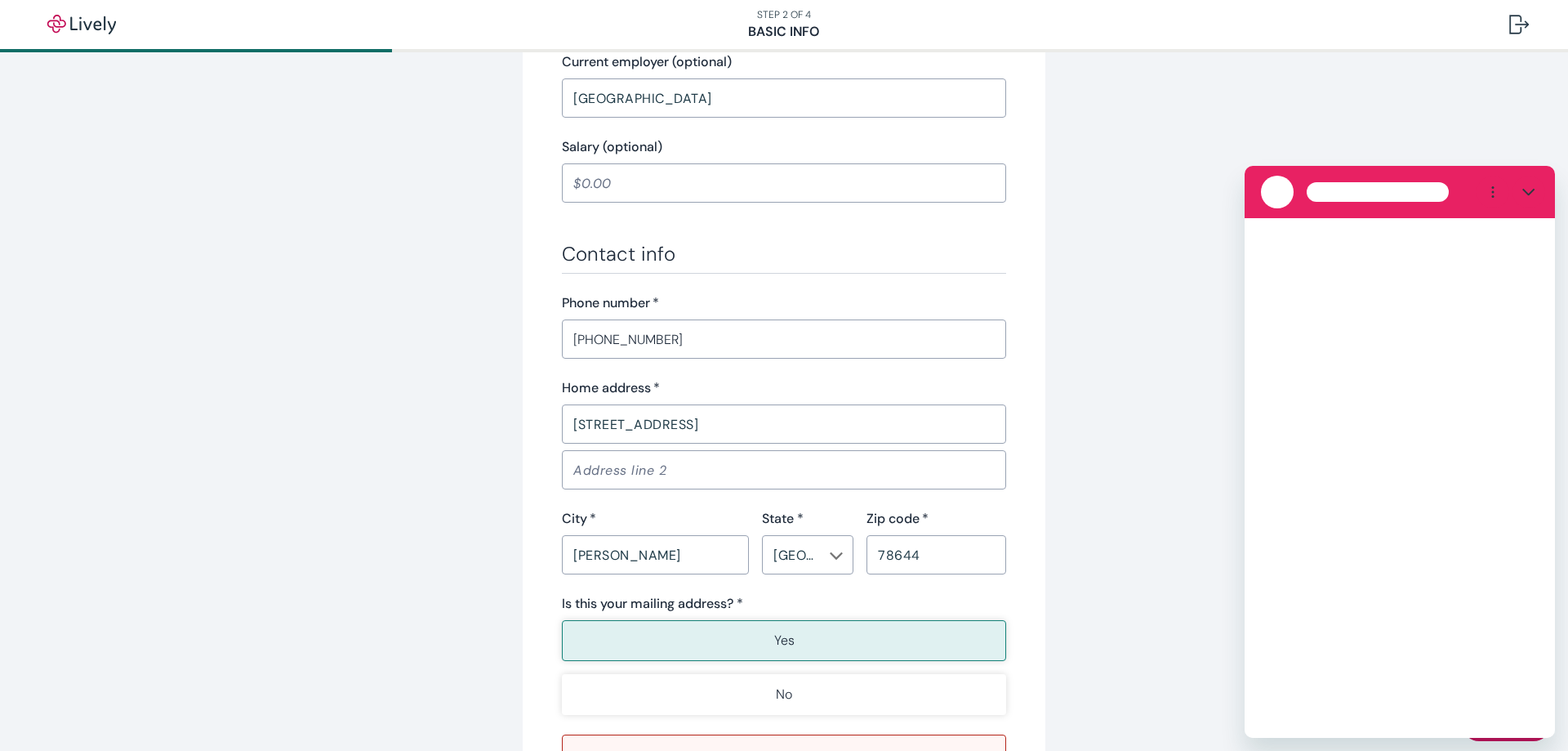
scroll to position [0, 0]
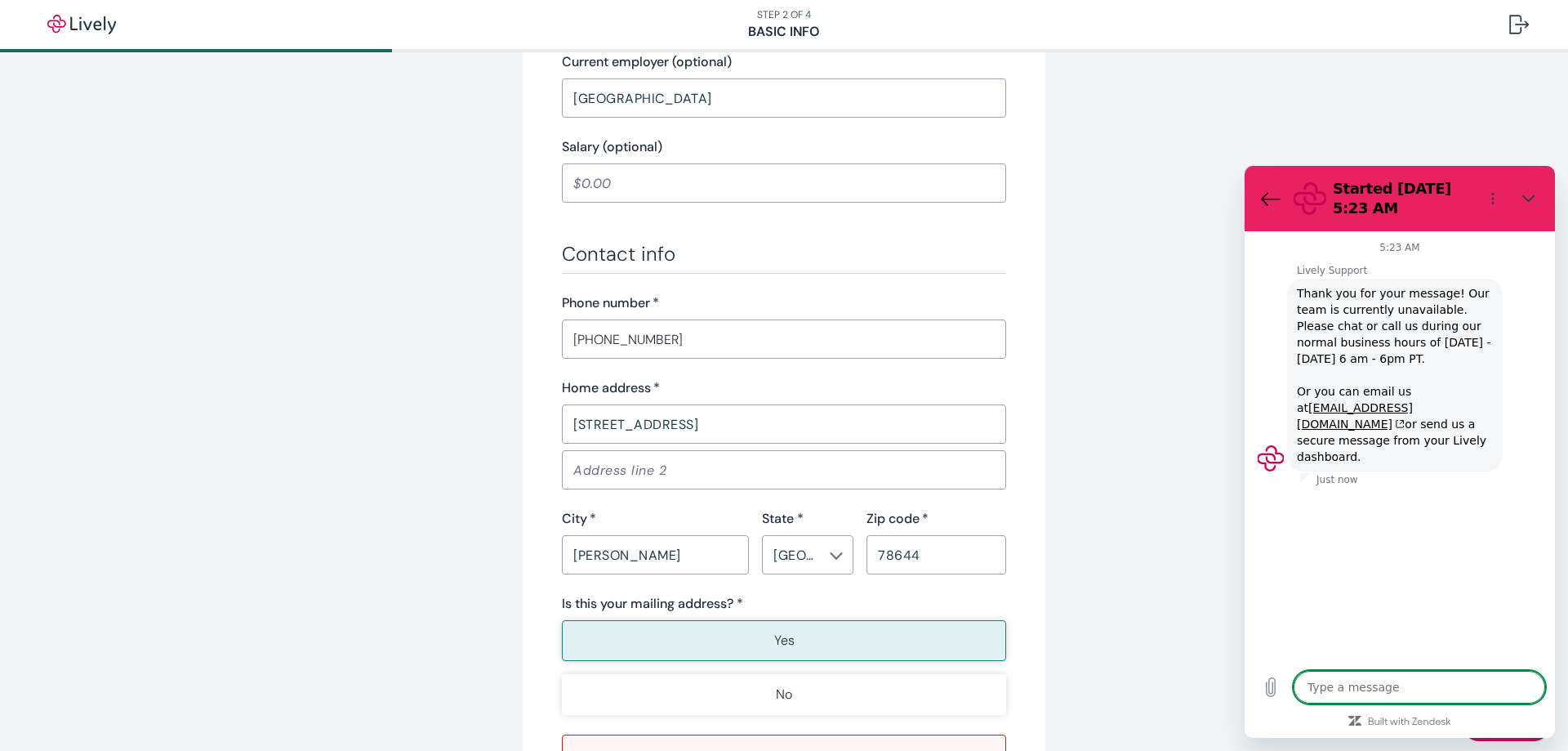
type textarea "x"
click at [1263, 202] on icon "Back to the conversation list" at bounding box center [1271, 199] width 20 height 20
